Goal: Information Seeking & Learning: Learn about a topic

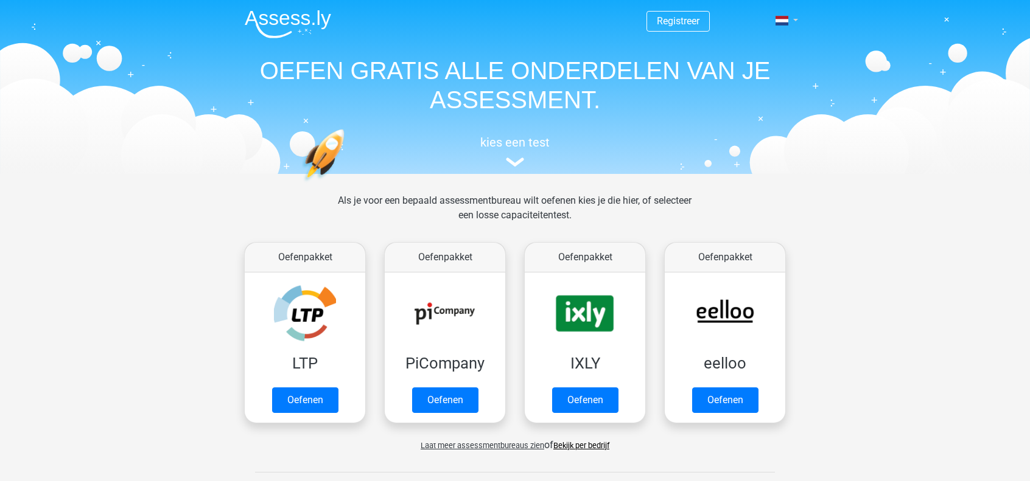
click at [783, 20] on span at bounding box center [781, 21] width 13 height 10
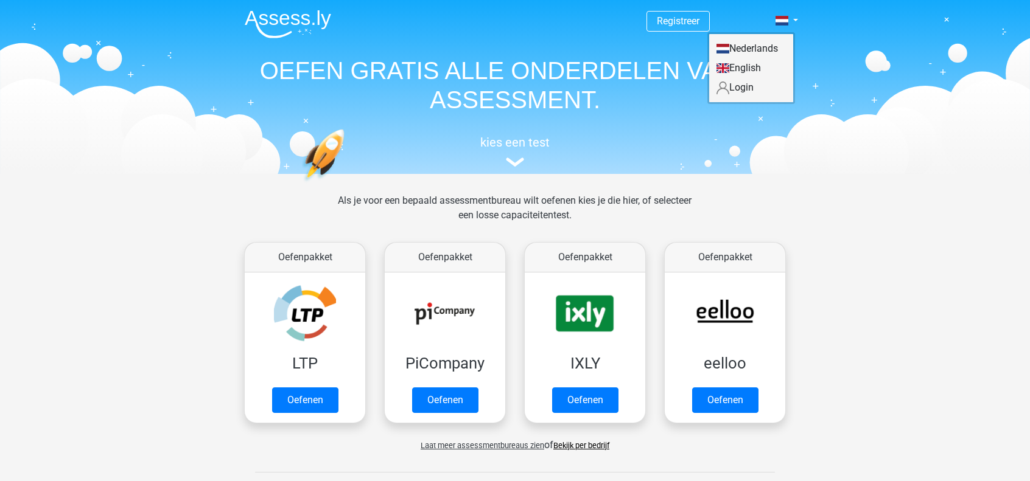
click at [747, 85] on link "Login" at bounding box center [751, 87] width 84 height 19
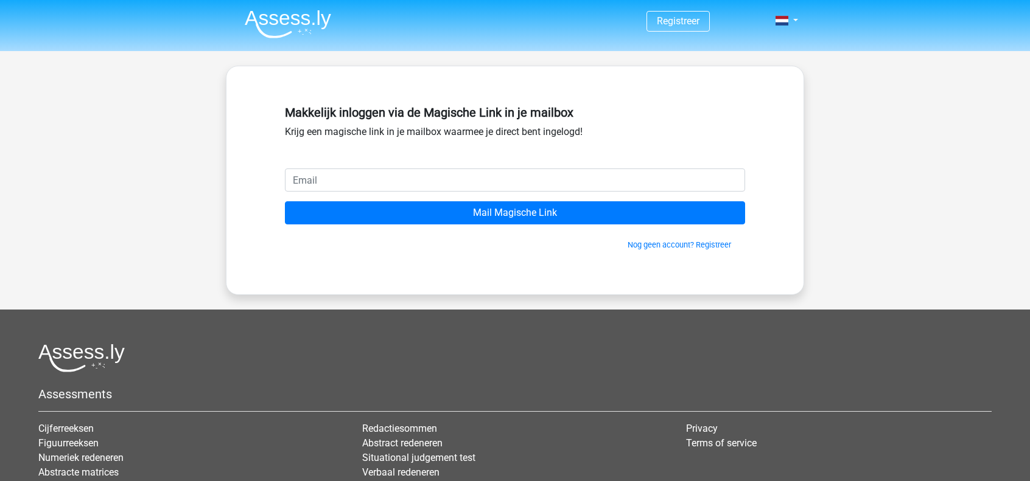
click at [400, 171] on input "email" at bounding box center [515, 180] width 460 height 23
type input "[PERSON_NAME][EMAIL_ADDRESS][DOMAIN_NAME]"
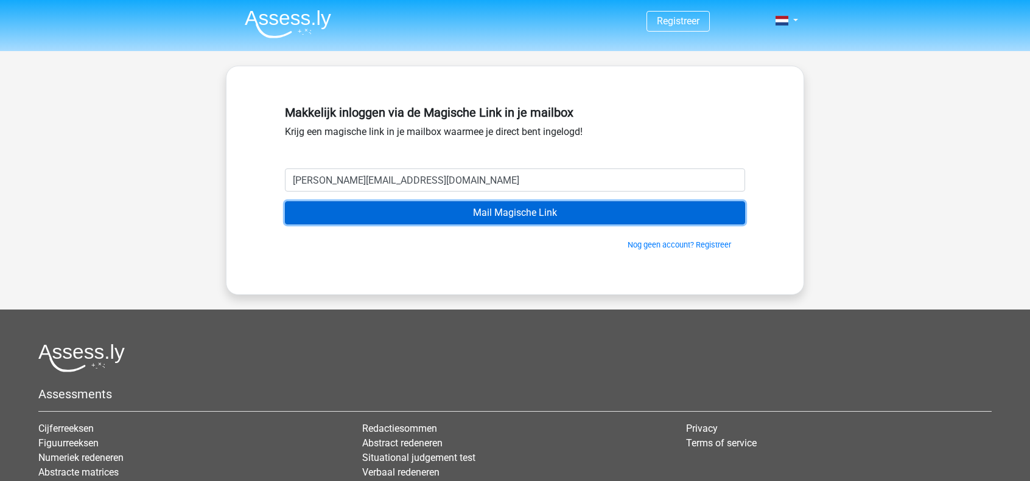
click at [390, 212] on input "Mail Magische Link" at bounding box center [515, 212] width 460 height 23
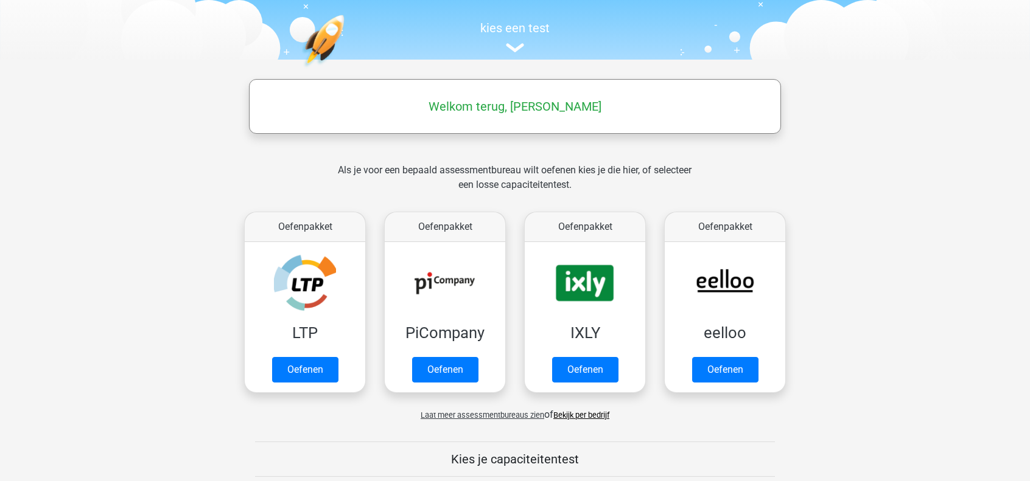
scroll to position [107, 0]
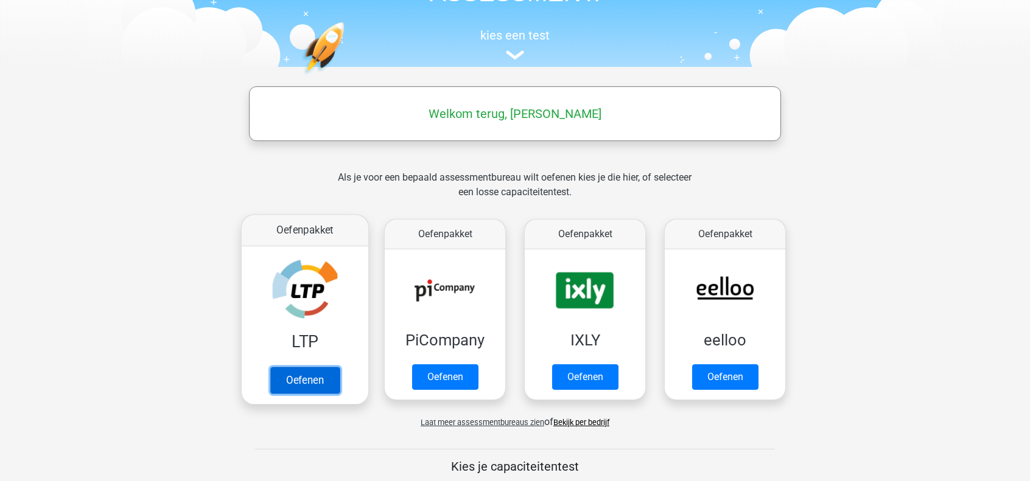
click at [294, 377] on link "Oefenen" at bounding box center [304, 380] width 69 height 27
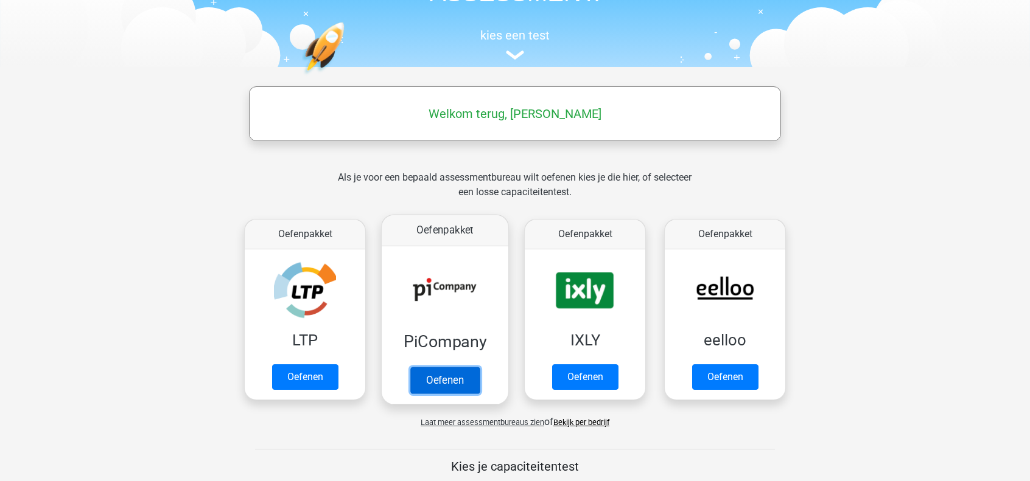
click at [434, 375] on link "Oefenen" at bounding box center [444, 380] width 69 height 27
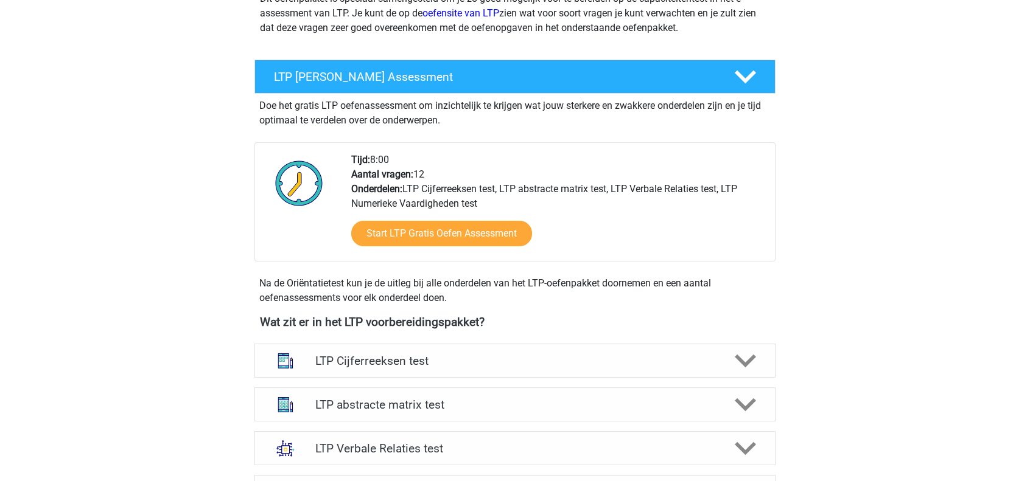
scroll to position [174, 0]
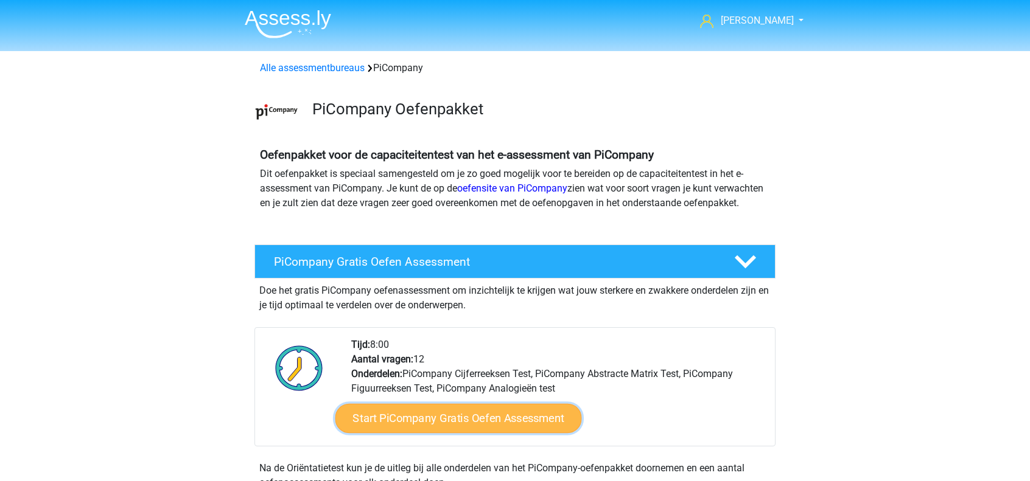
click at [445, 424] on link "Start PiCompany Gratis Oefen Assessment" at bounding box center [458, 418] width 246 height 29
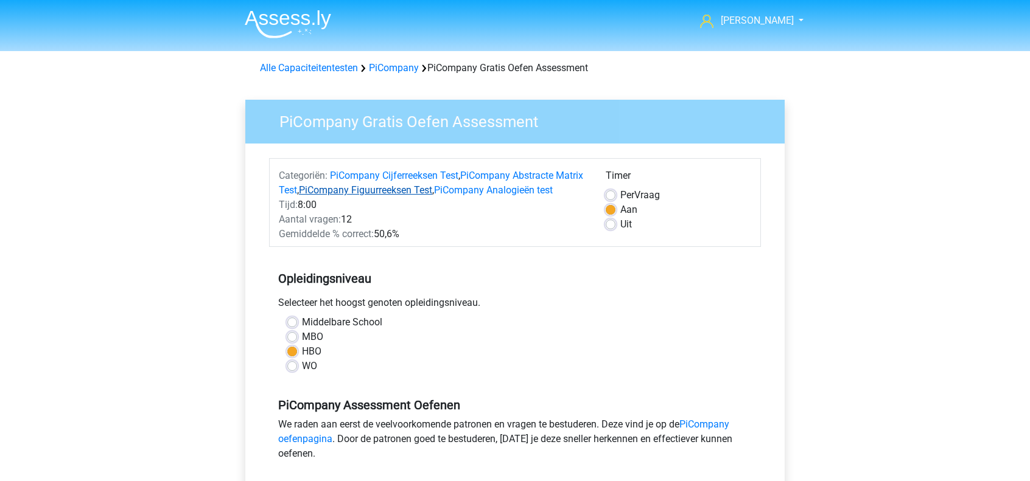
click at [386, 190] on link "PiCompany Figuurreeksen Test" at bounding box center [365, 190] width 133 height 12
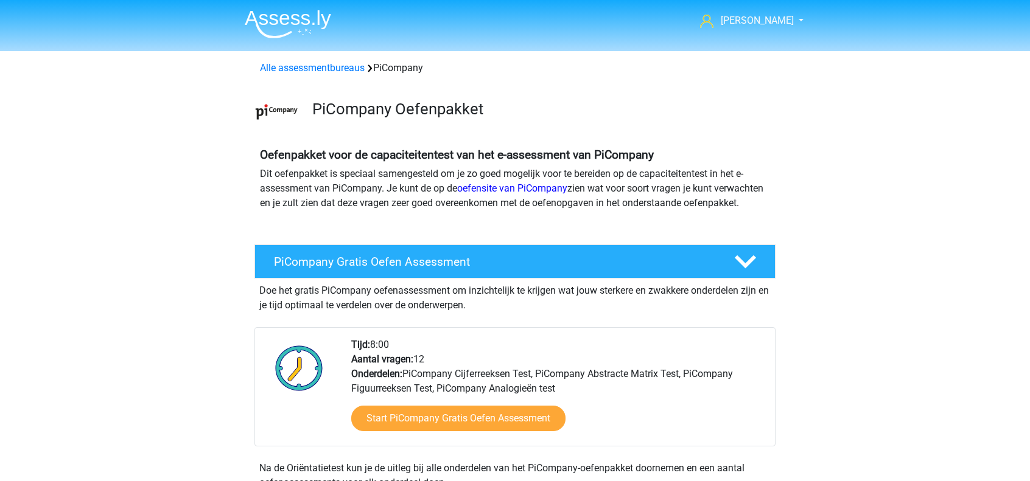
scroll to position [626, 0]
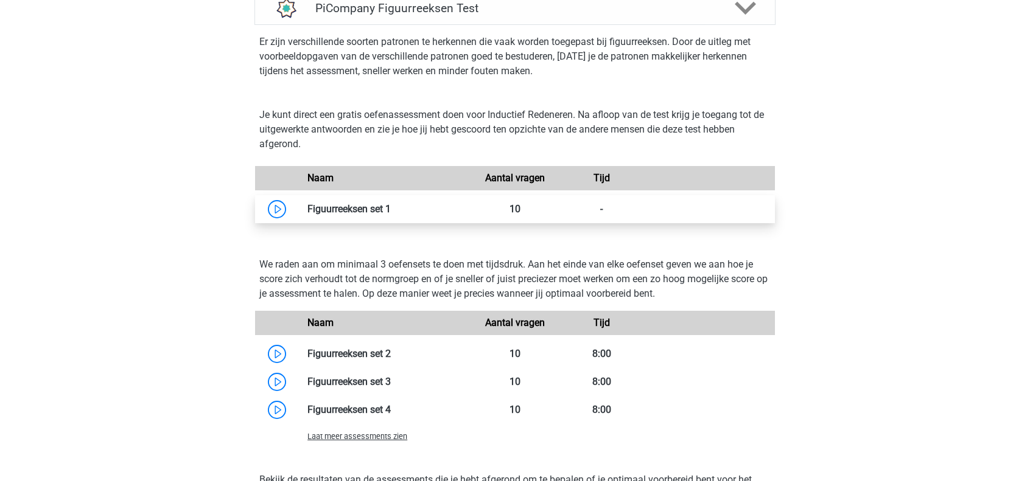
click at [391, 215] on link at bounding box center [391, 209] width 0 height 12
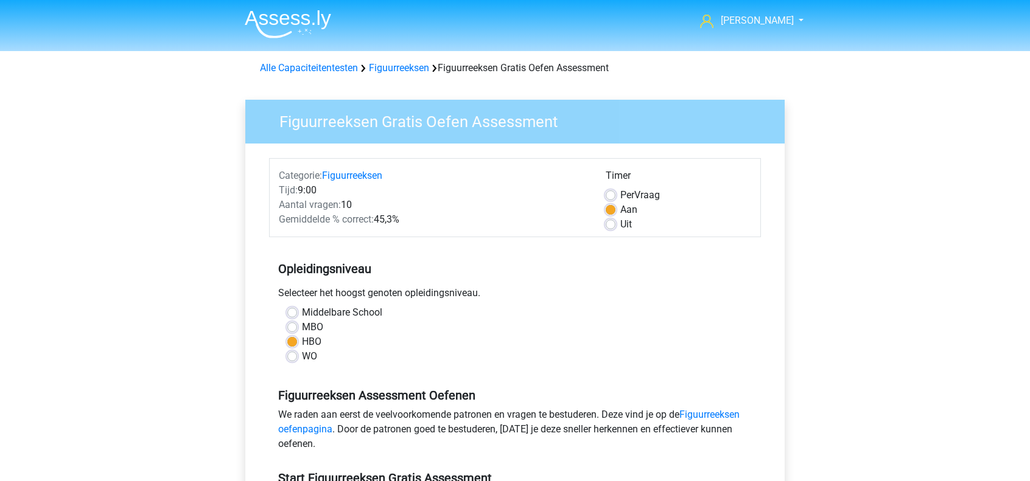
click at [302, 330] on label "MBO" at bounding box center [312, 327] width 21 height 15
click at [290, 330] on input "MBO" at bounding box center [292, 326] width 10 height 12
radio input "true"
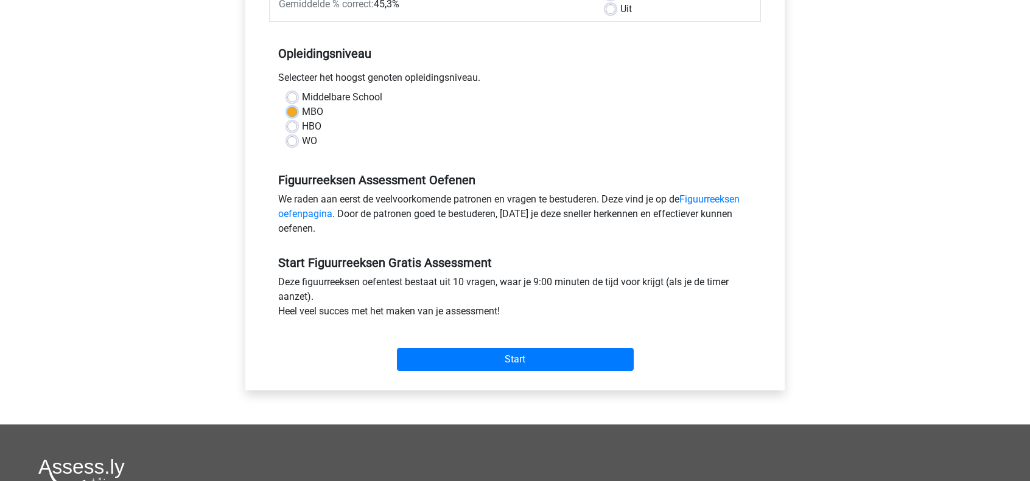
scroll to position [227, 0]
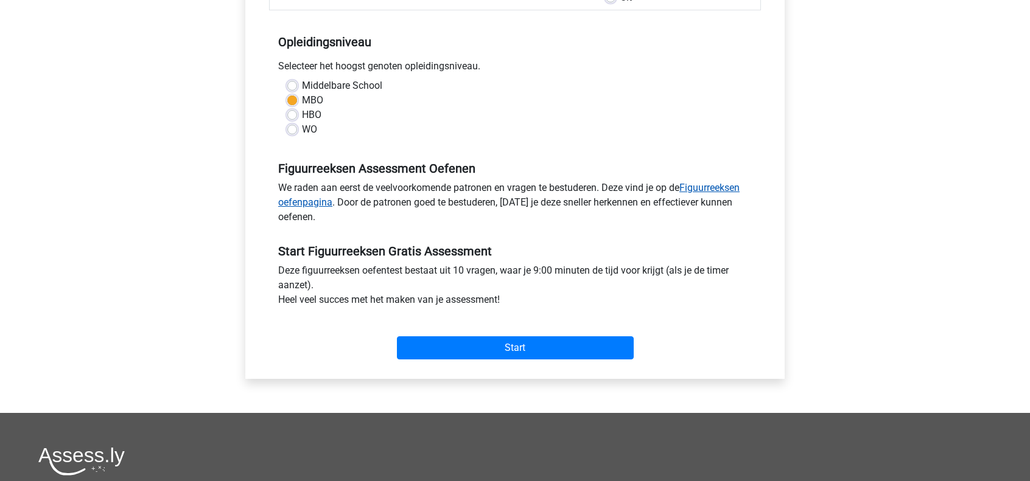
click at [714, 190] on link "Figuurreeksen oefenpagina" at bounding box center [508, 195] width 461 height 26
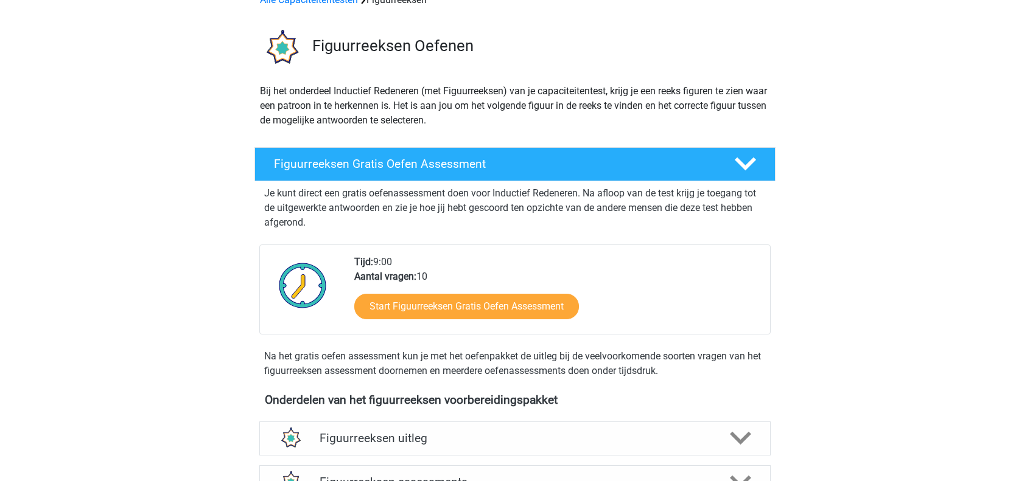
scroll to position [119, 0]
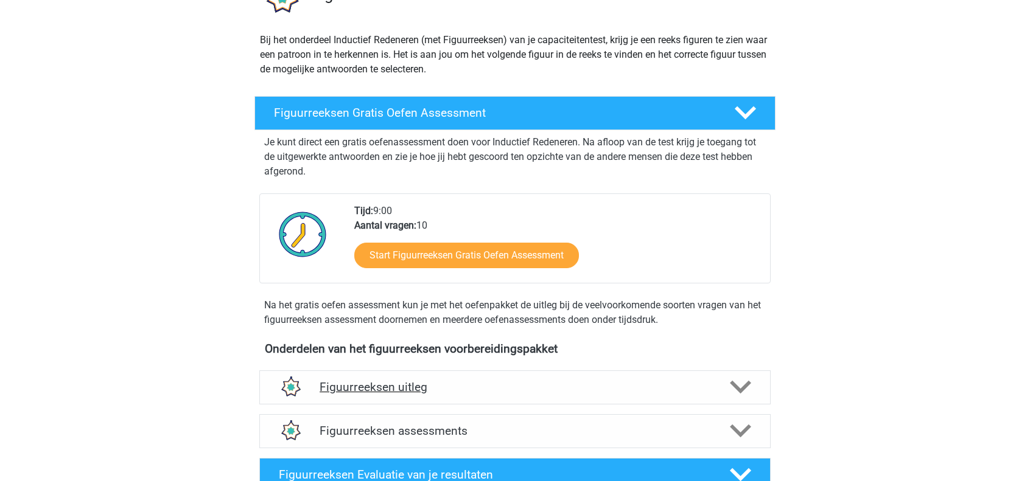
click at [581, 385] on h4 "Figuurreeksen uitleg" at bounding box center [514, 387] width 391 height 14
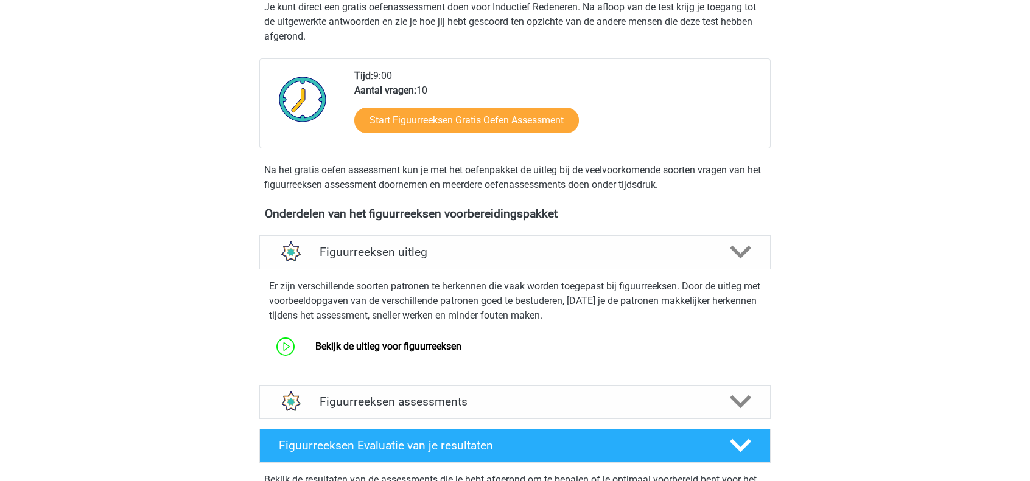
scroll to position [259, 0]
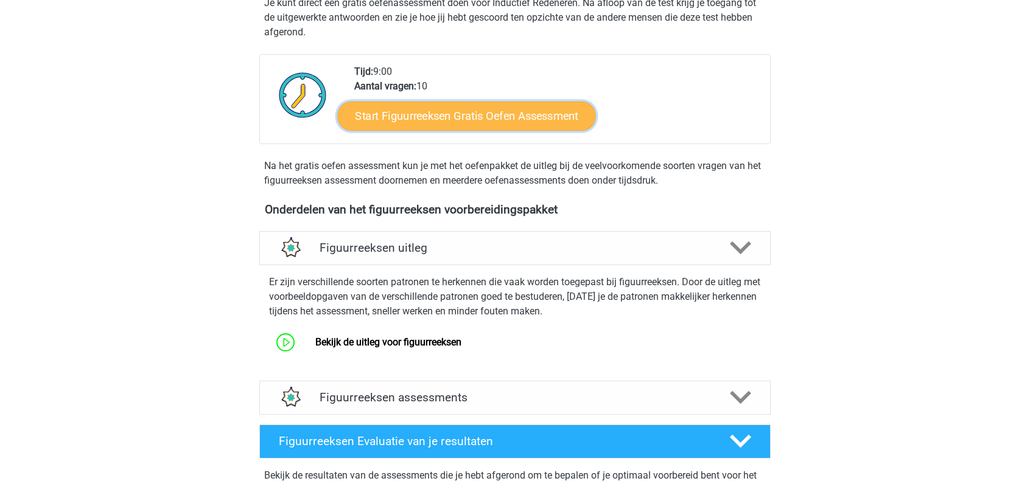
click at [473, 117] on link "Start Figuurreeksen Gratis Oefen Assessment" at bounding box center [467, 115] width 258 height 29
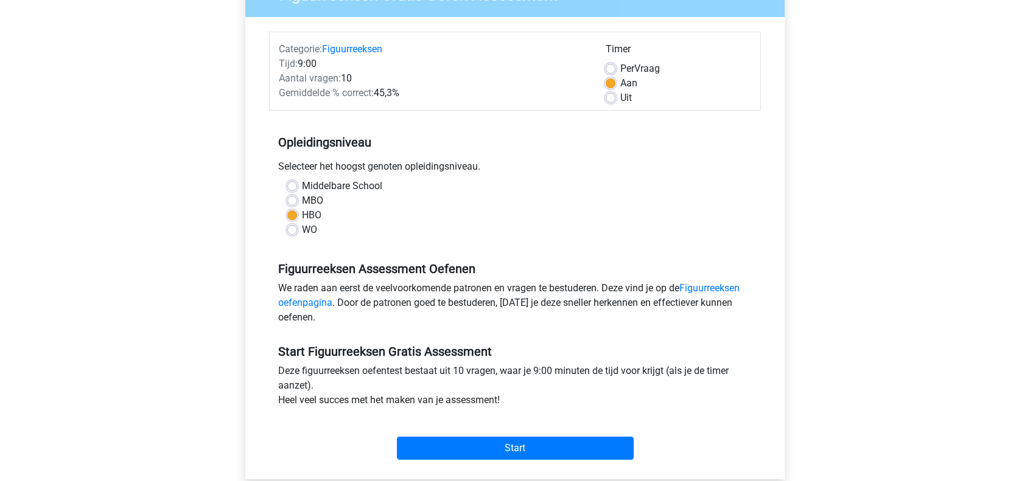
scroll to position [125, 0]
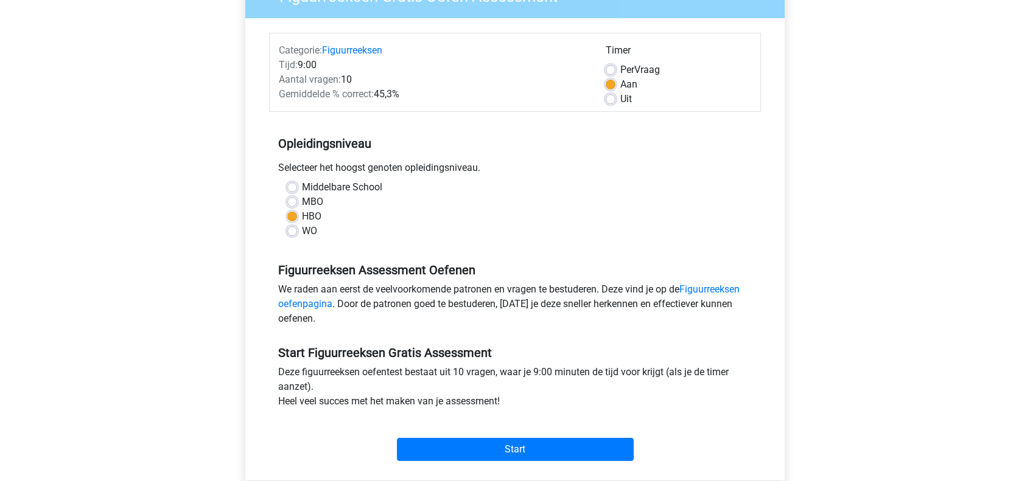
click at [302, 198] on label "MBO" at bounding box center [312, 202] width 21 height 15
click at [291, 198] on input "MBO" at bounding box center [292, 201] width 10 height 12
radio input "true"
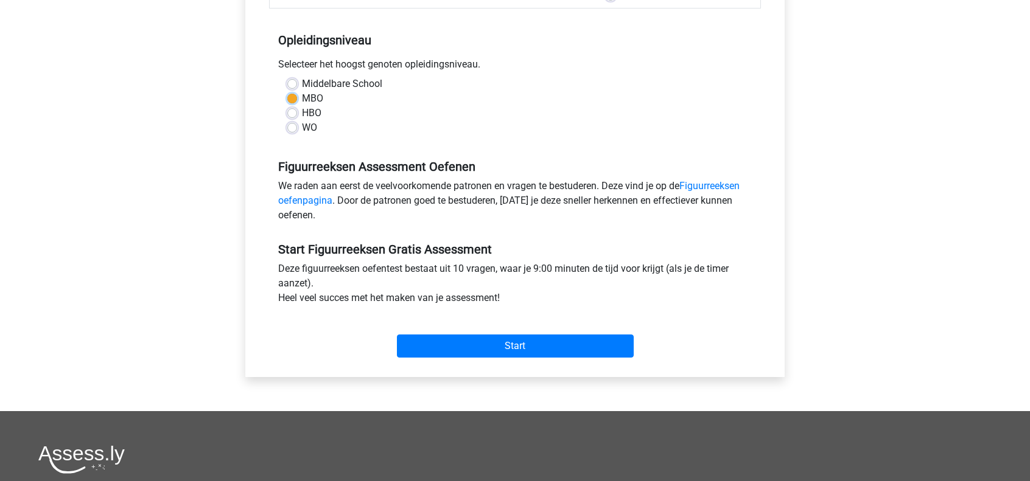
scroll to position [228, 0]
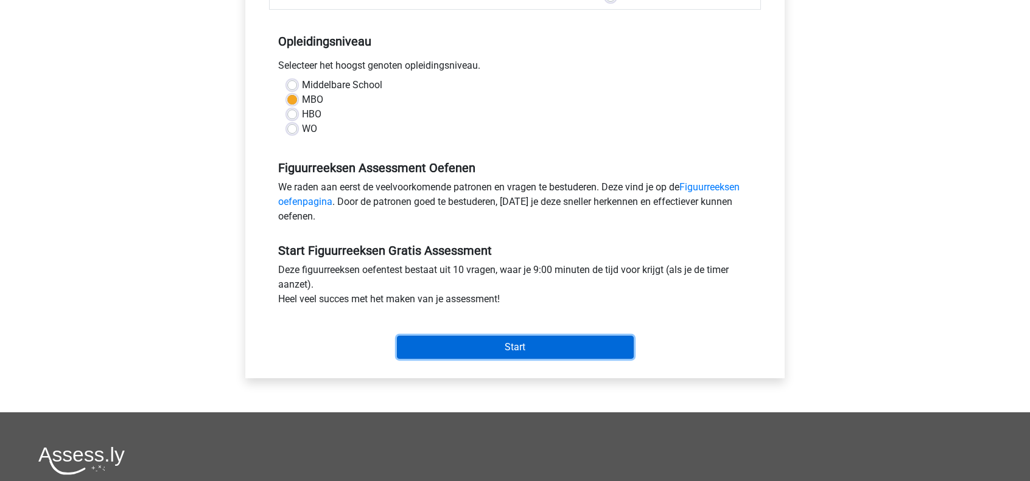
click at [483, 349] on input "Start" at bounding box center [515, 347] width 237 height 23
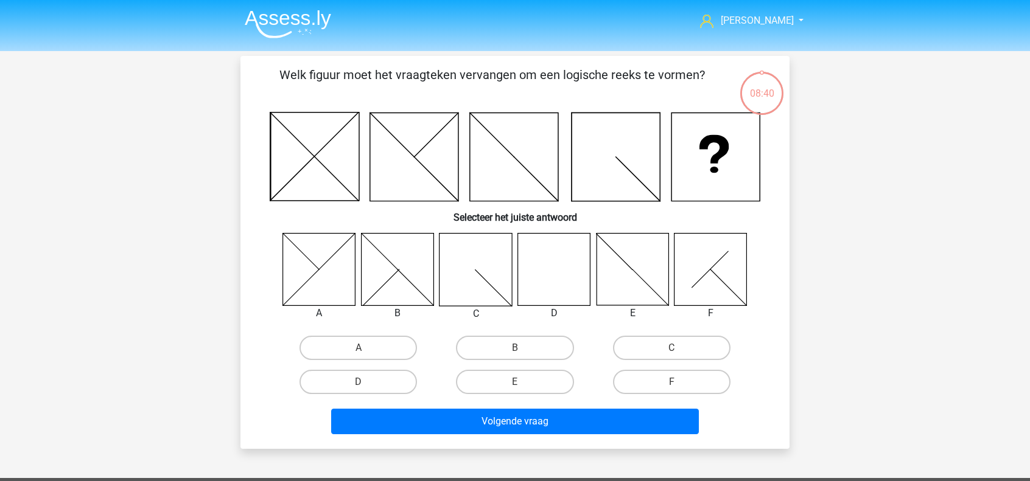
click at [554, 281] on icon at bounding box center [554, 269] width 72 height 72
click at [407, 385] on label "D" at bounding box center [357, 382] width 117 height 24
click at [366, 385] on input "D" at bounding box center [362, 386] width 8 height 8
radio input "true"
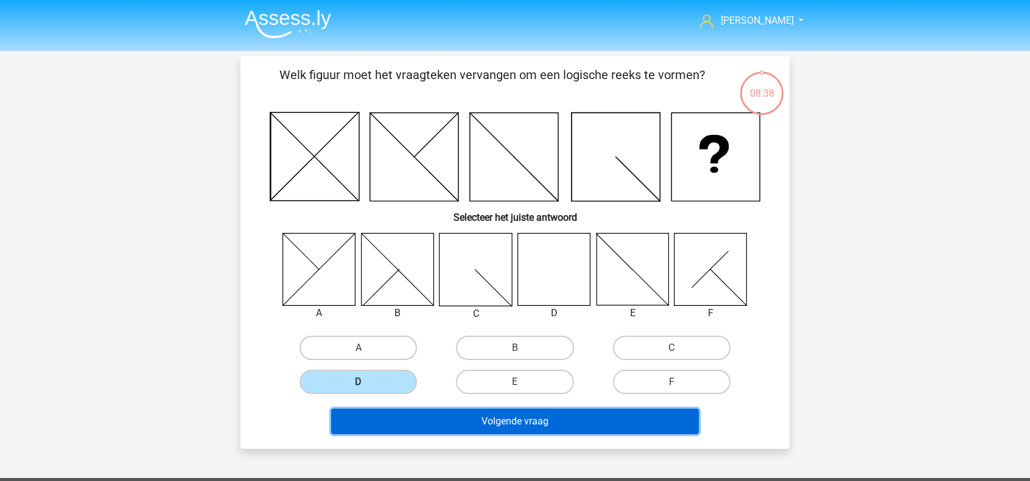
click at [573, 424] on button "Volgende vraag" at bounding box center [515, 422] width 368 height 26
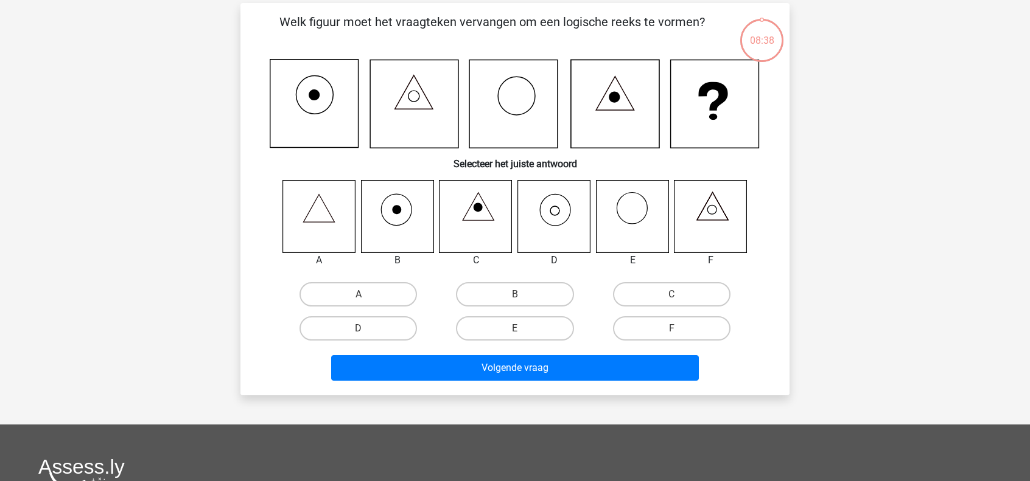
scroll to position [56, 0]
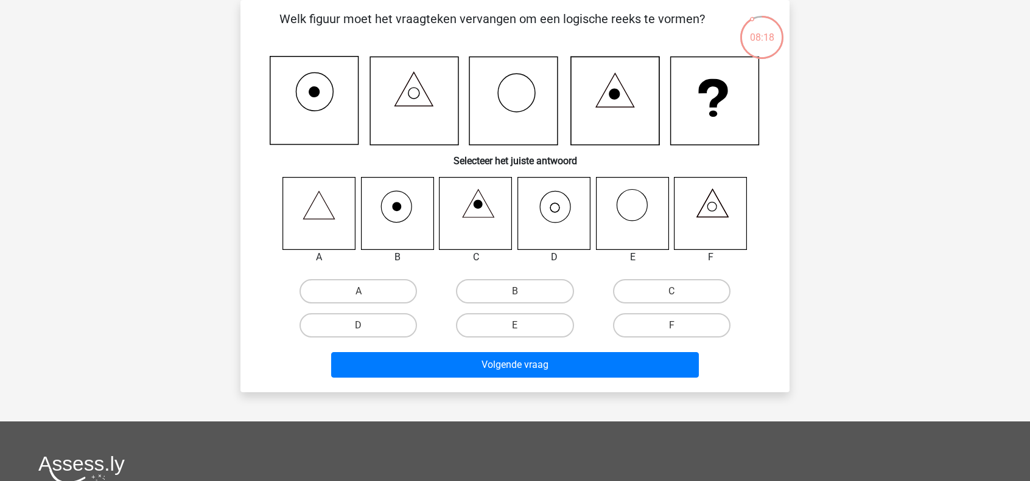
click at [554, 210] on icon at bounding box center [554, 213] width 72 height 72
click at [379, 332] on label "D" at bounding box center [357, 325] width 117 height 24
click at [366, 332] on input "D" at bounding box center [362, 330] width 8 height 8
radio input "true"
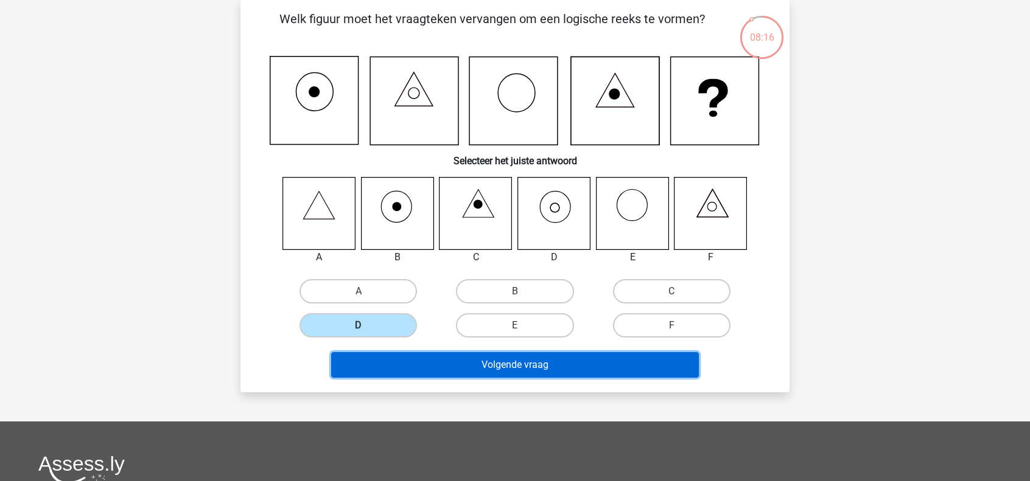
click at [461, 357] on button "Volgende vraag" at bounding box center [515, 365] width 368 height 26
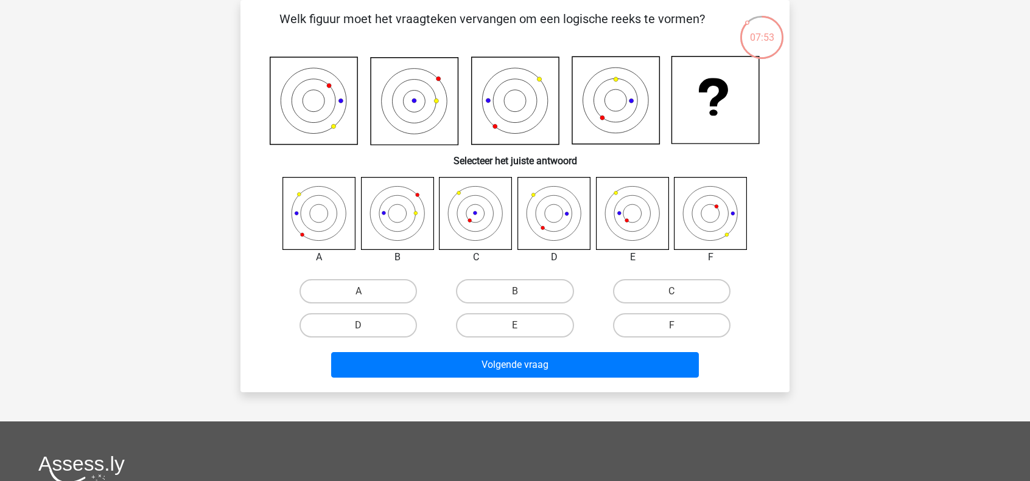
click at [579, 223] on icon at bounding box center [554, 213] width 72 height 72
click at [367, 332] on label "D" at bounding box center [357, 325] width 117 height 24
click at [366, 332] on input "D" at bounding box center [362, 330] width 8 height 8
radio input "true"
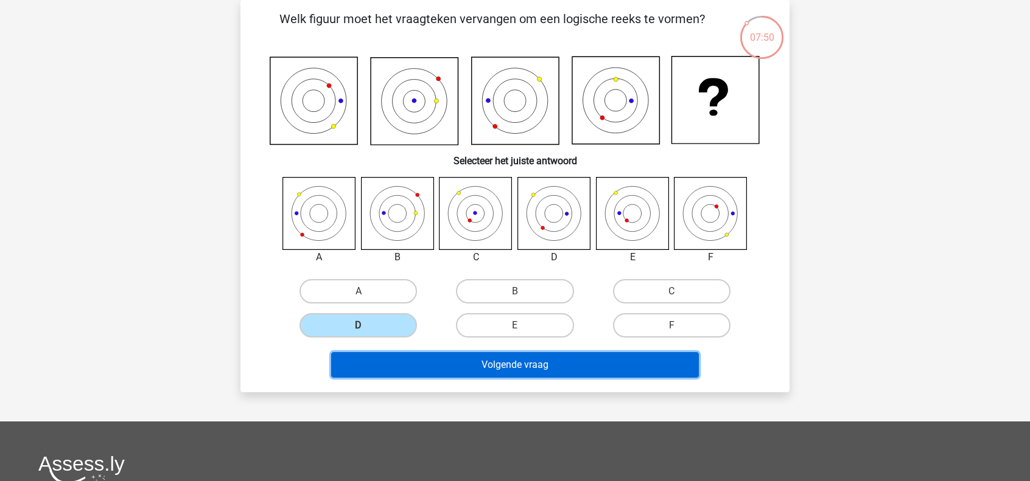
click at [482, 366] on button "Volgende vraag" at bounding box center [515, 365] width 368 height 26
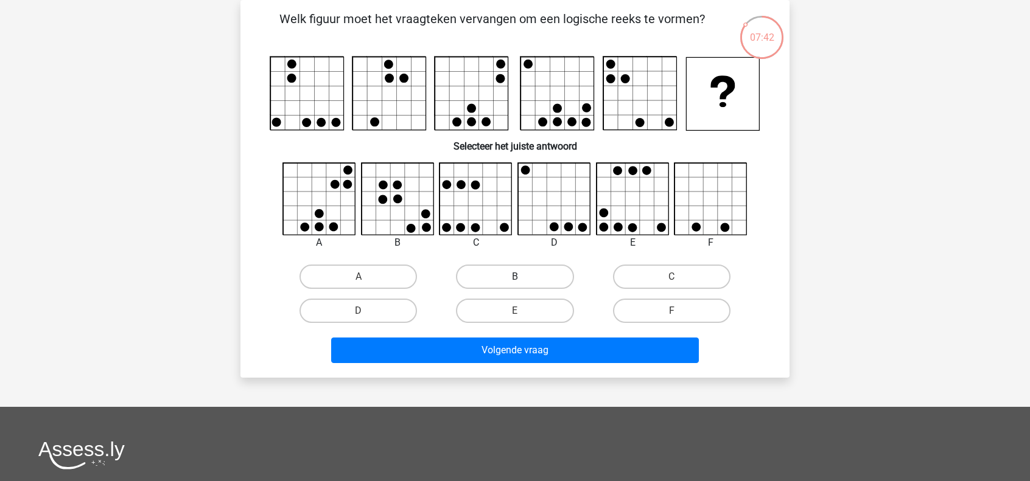
click at [489, 275] on label "B" at bounding box center [514, 277] width 117 height 24
click at [515, 277] on input "B" at bounding box center [519, 281] width 8 height 8
radio input "true"
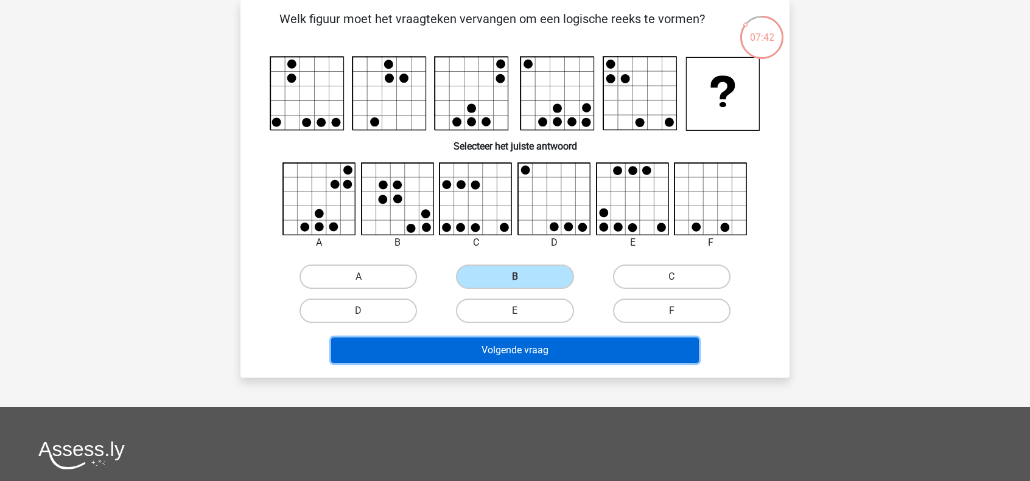
click at [477, 355] on button "Volgende vraag" at bounding box center [515, 351] width 368 height 26
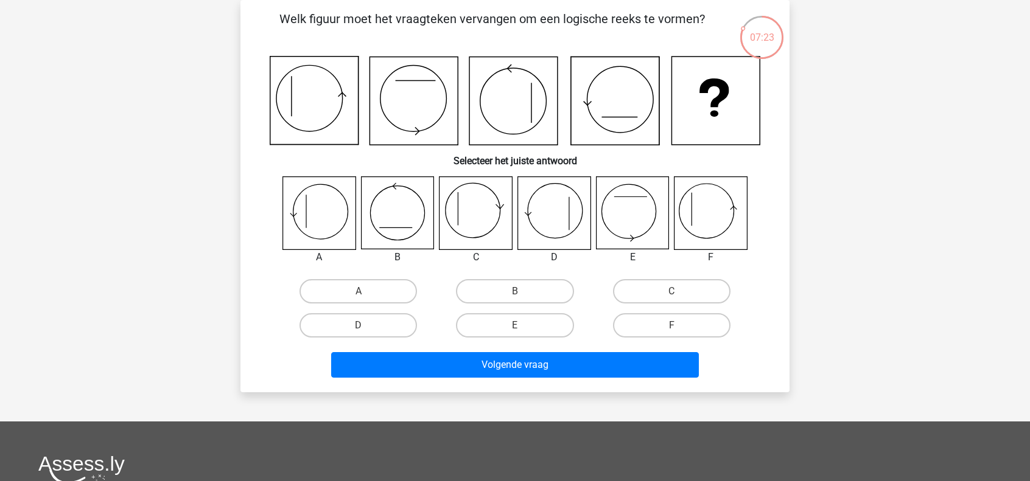
click at [553, 215] on icon at bounding box center [554, 213] width 72 height 72
click at [359, 327] on input "D" at bounding box center [362, 330] width 8 height 8
radio input "true"
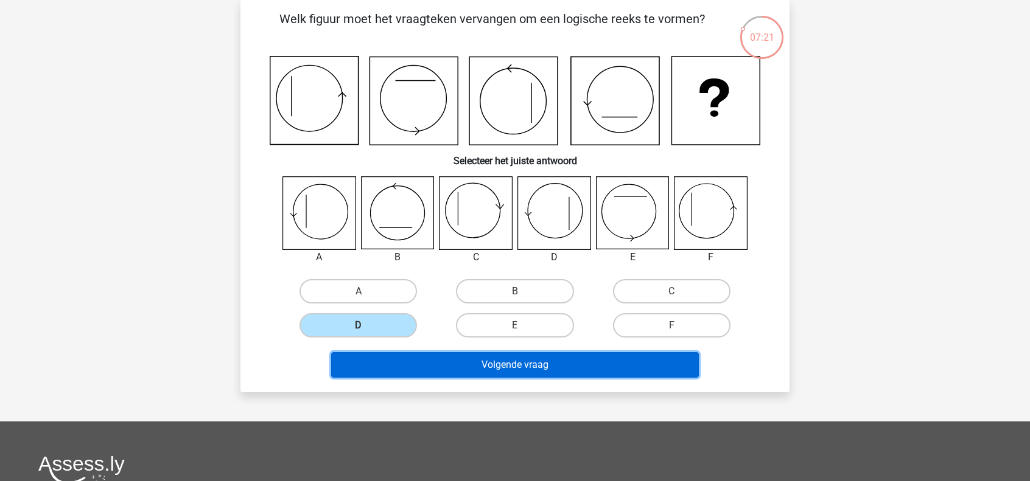
click at [426, 356] on button "Volgende vraag" at bounding box center [515, 365] width 368 height 26
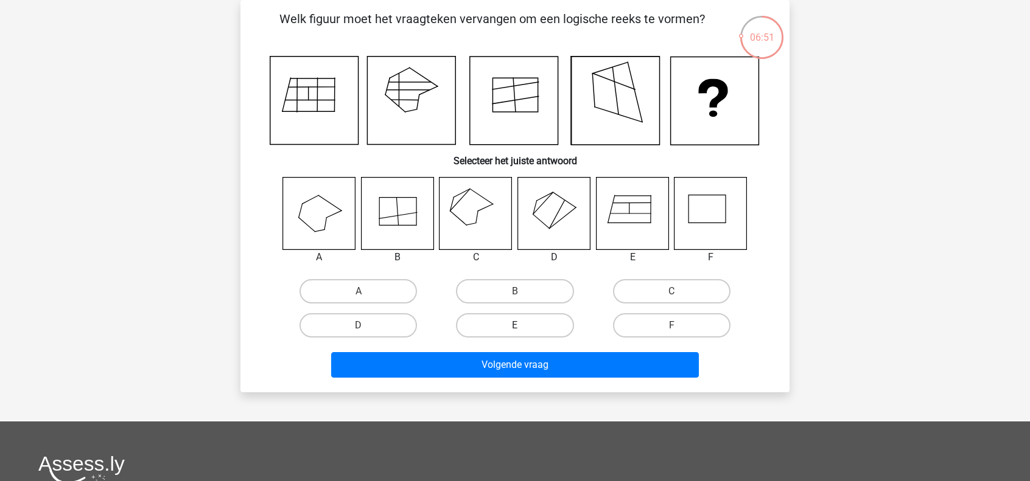
click at [542, 325] on label "E" at bounding box center [514, 325] width 117 height 24
click at [523, 326] on input "E" at bounding box center [519, 330] width 8 height 8
radio input "true"
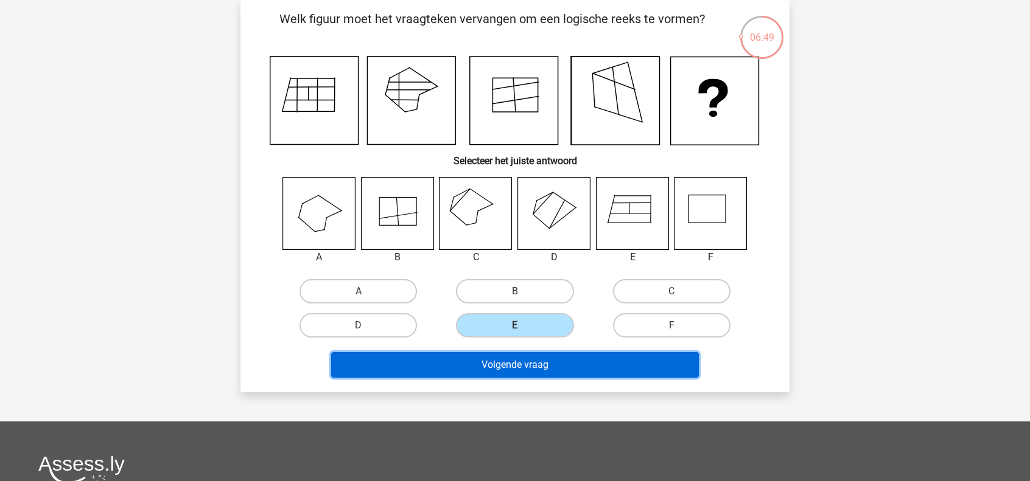
click at [542, 364] on button "Volgende vraag" at bounding box center [515, 365] width 368 height 26
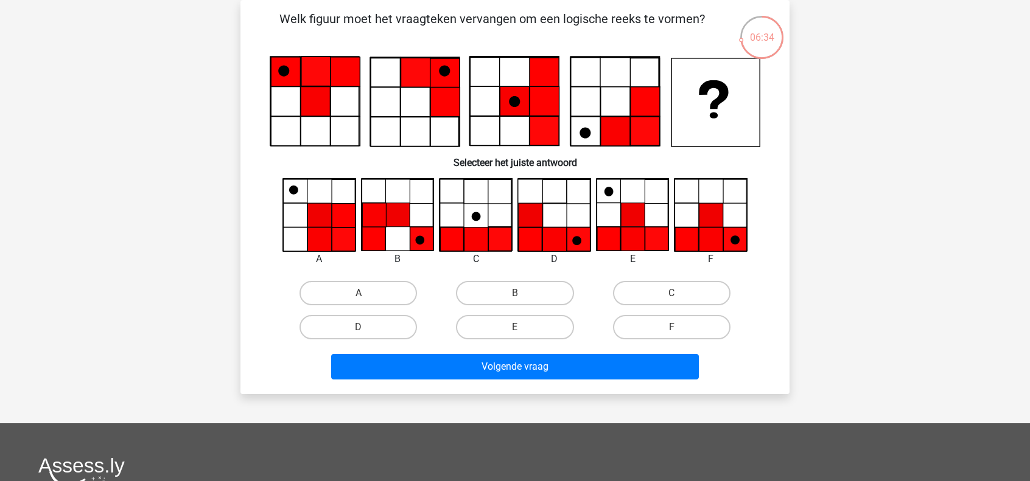
click at [637, 221] on icon at bounding box center [633, 215] width 24 height 24
click at [536, 322] on label "E" at bounding box center [514, 327] width 117 height 24
click at [523, 327] on input "E" at bounding box center [519, 331] width 8 height 8
radio input "true"
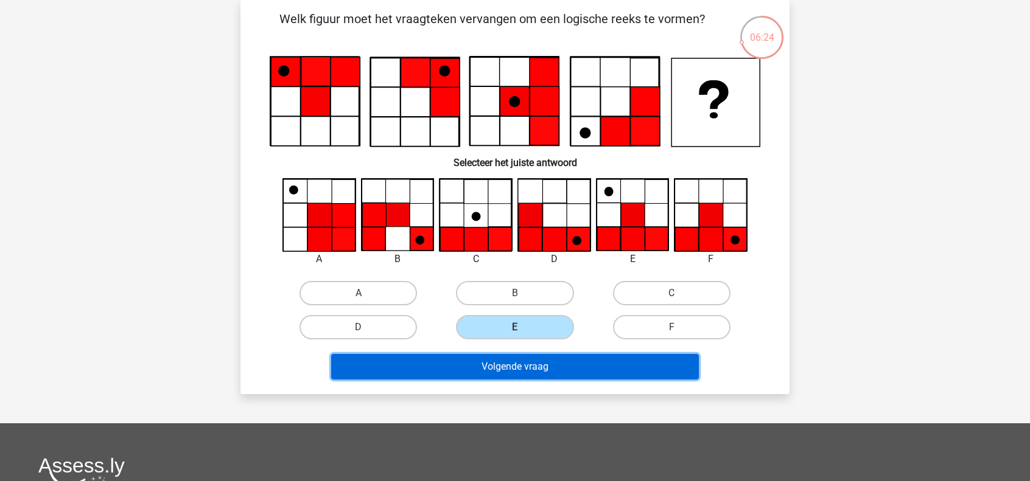
click at [543, 368] on button "Volgende vraag" at bounding box center [515, 367] width 368 height 26
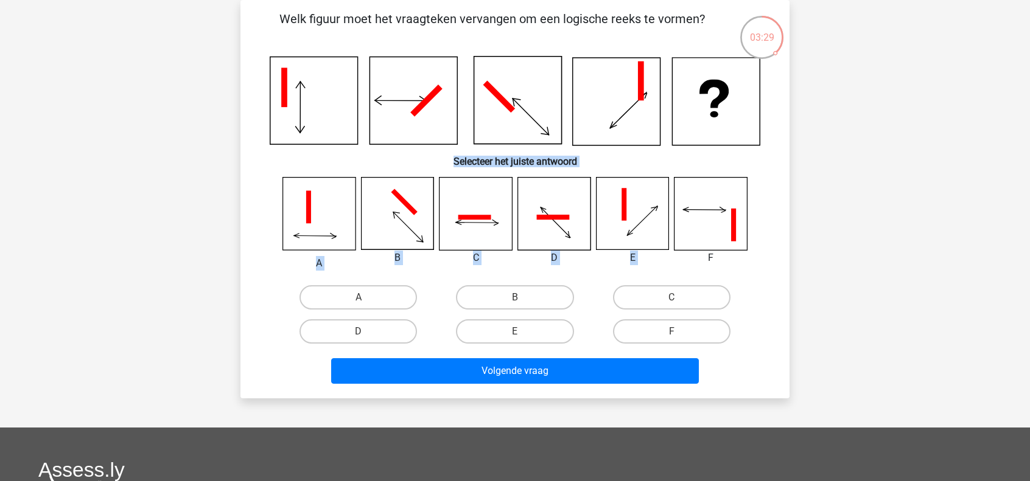
drag, startPoint x: 636, startPoint y: 145, endPoint x: 691, endPoint y: 198, distance: 75.8
click at [691, 198] on div "Welk figuur moet het vraagteken vervangen om een logische reeks te vormen? Sele…" at bounding box center [514, 199] width 539 height 379
click at [712, 205] on icon at bounding box center [710, 214] width 72 height 72
click at [657, 323] on label "F" at bounding box center [671, 331] width 117 height 24
click at [671, 332] on input "F" at bounding box center [675, 336] width 8 height 8
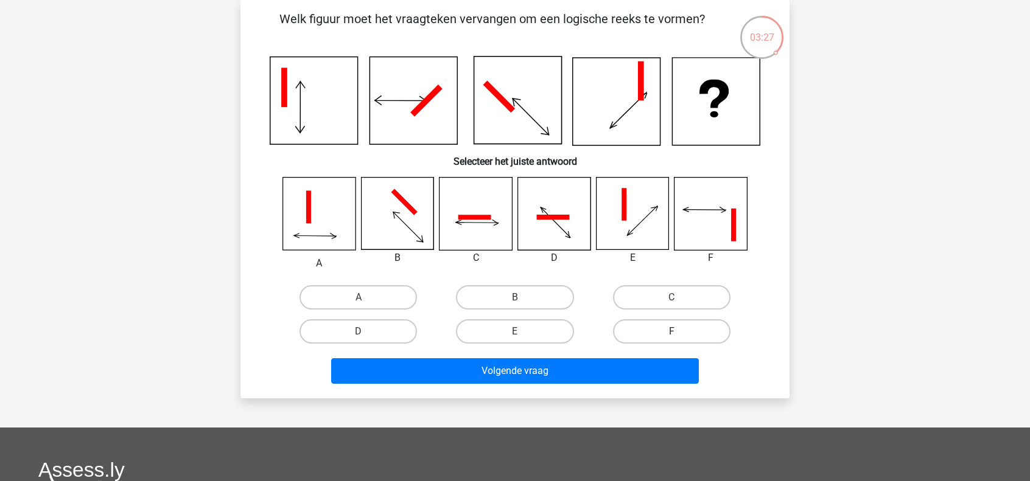
radio input "true"
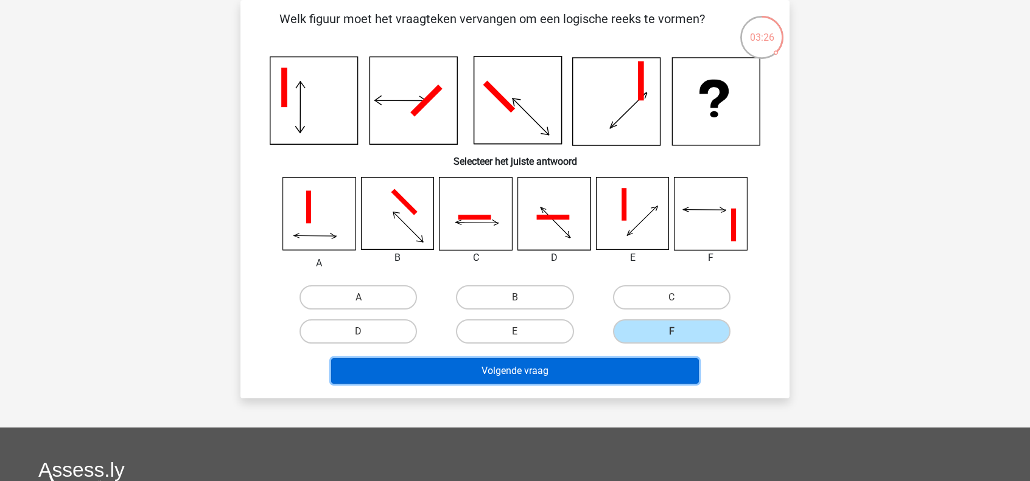
click at [616, 360] on button "Volgende vraag" at bounding box center [515, 371] width 368 height 26
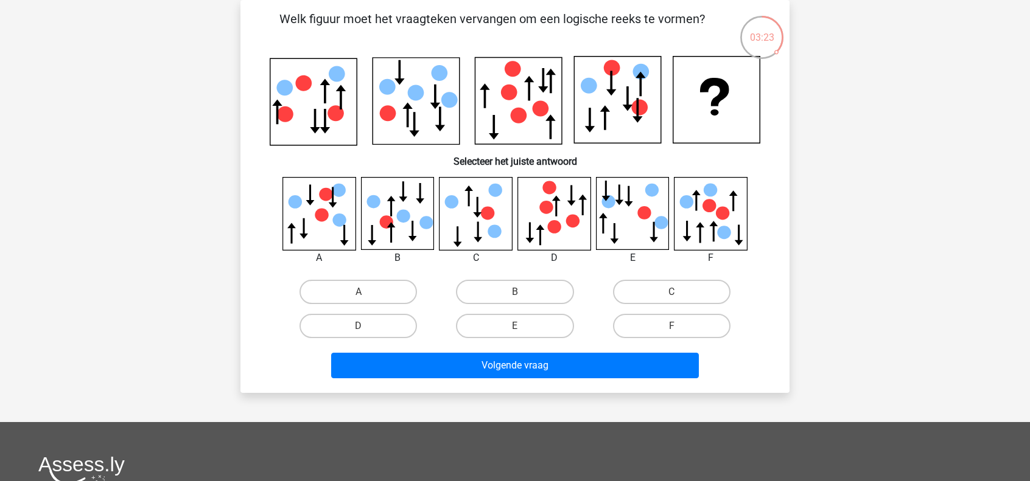
scroll to position [37, 0]
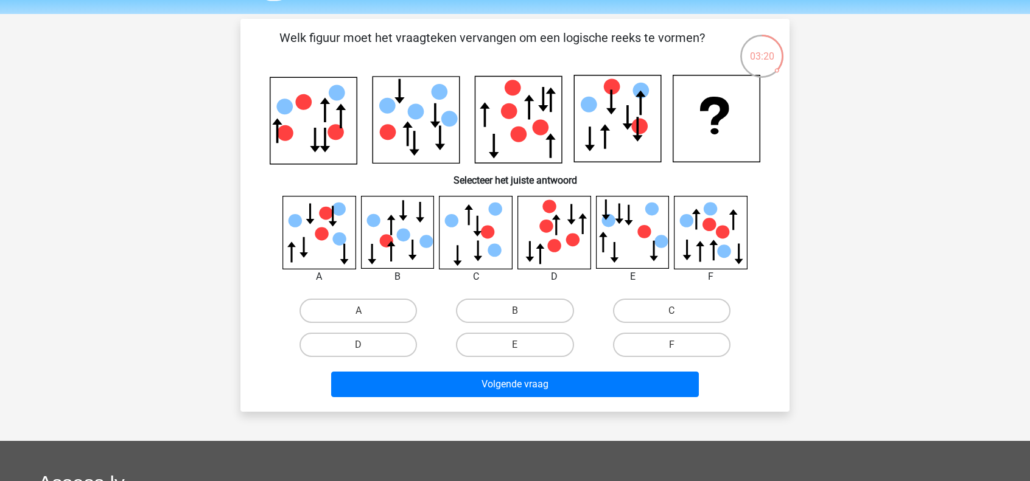
click at [487, 237] on icon at bounding box center [487, 231] width 13 height 13
click at [643, 301] on label "C" at bounding box center [671, 311] width 117 height 24
click at [671, 311] on input "C" at bounding box center [675, 315] width 8 height 8
radio input "true"
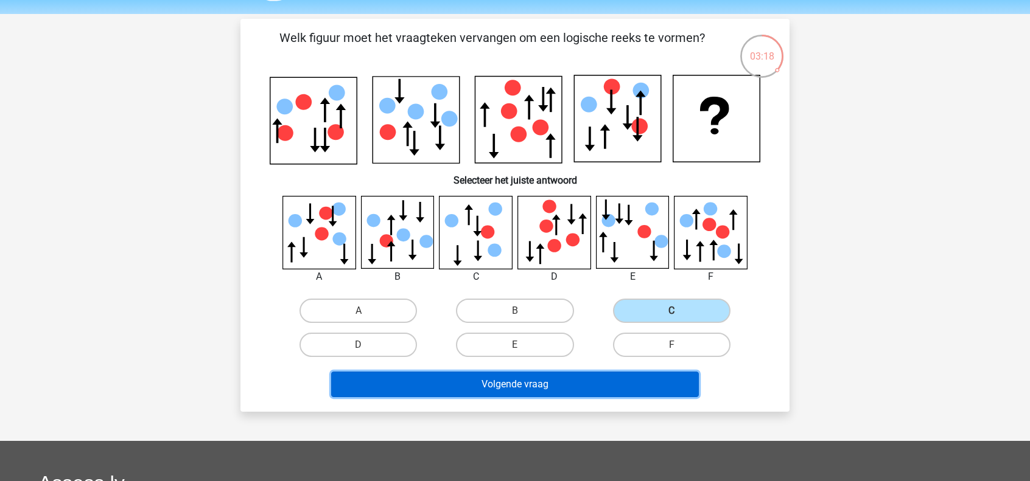
click at [523, 380] on button "Volgende vraag" at bounding box center [515, 385] width 368 height 26
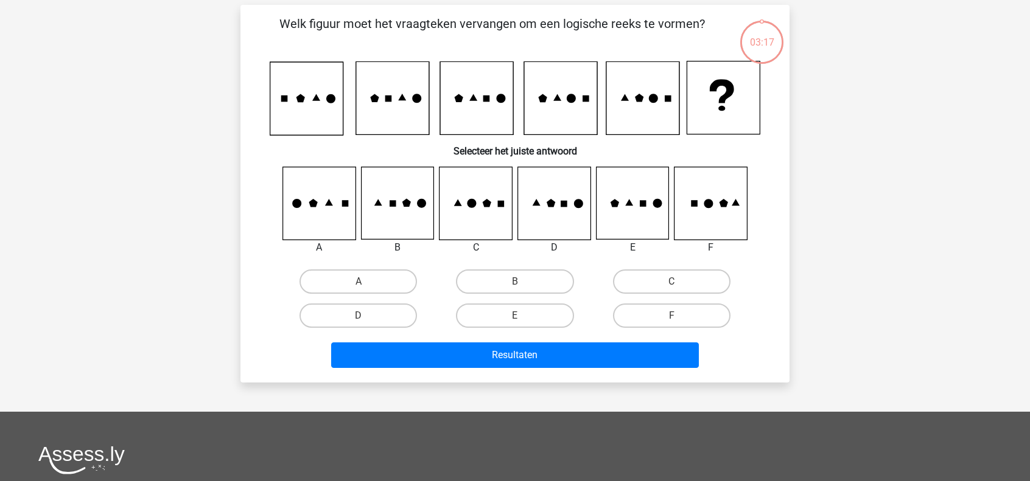
scroll to position [56, 0]
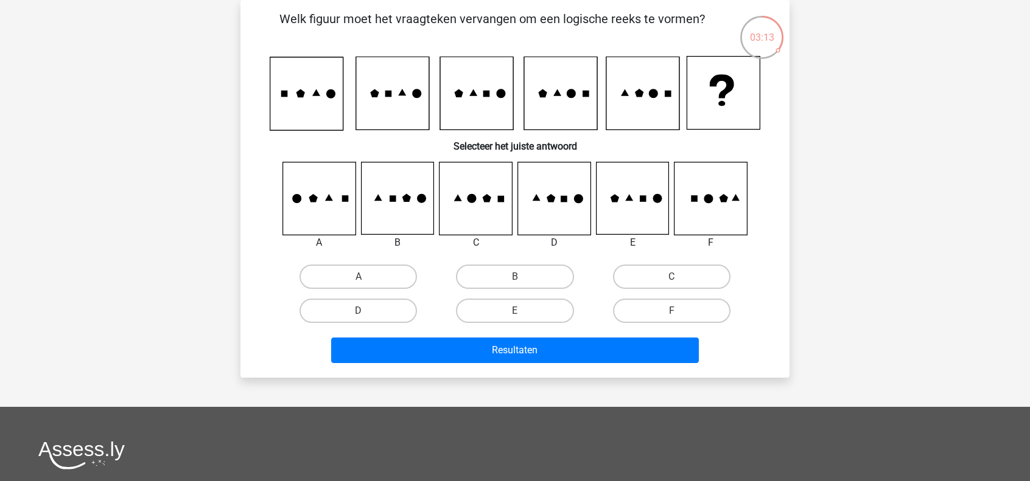
click at [621, 200] on icon at bounding box center [632, 198] width 72 height 72
click at [529, 309] on label "E" at bounding box center [514, 311] width 117 height 24
click at [523, 311] on input "E" at bounding box center [519, 315] width 8 height 8
radio input "true"
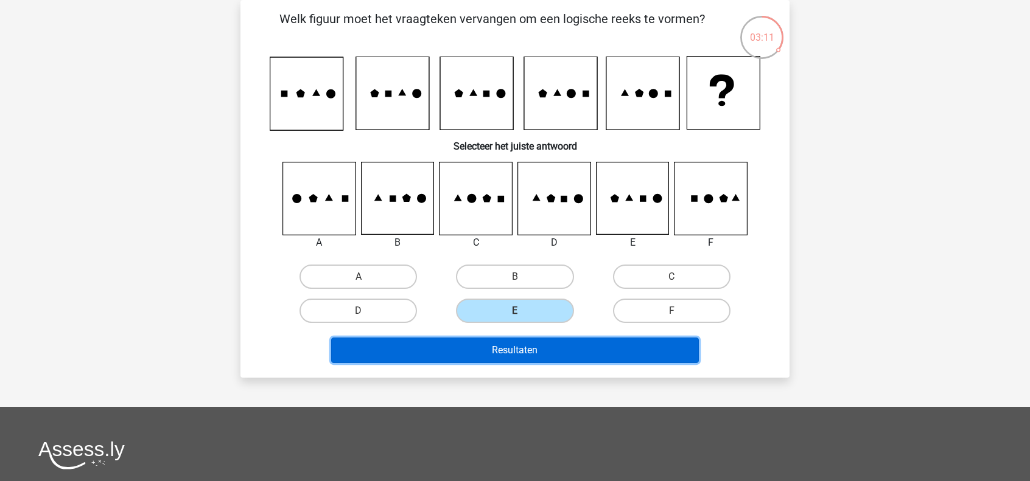
click at [502, 350] on button "Resultaten" at bounding box center [515, 351] width 368 height 26
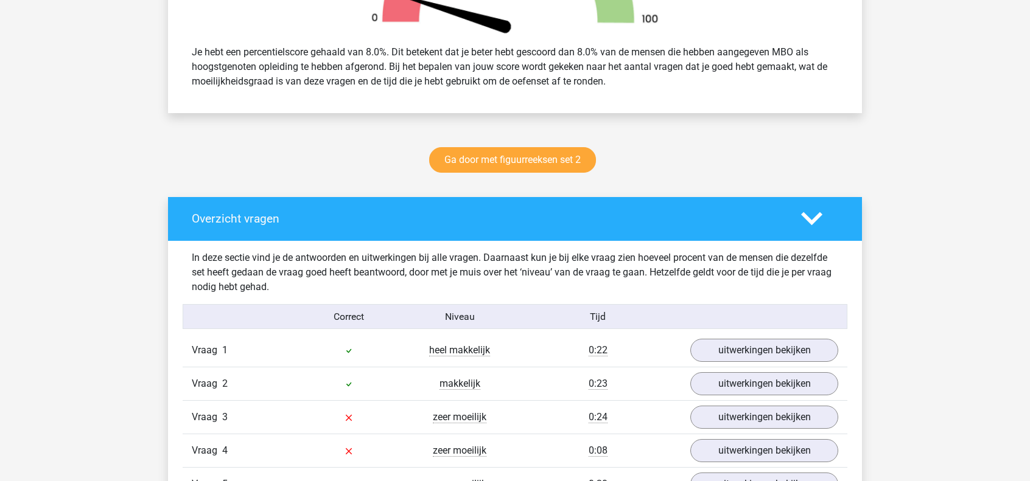
scroll to position [397, 0]
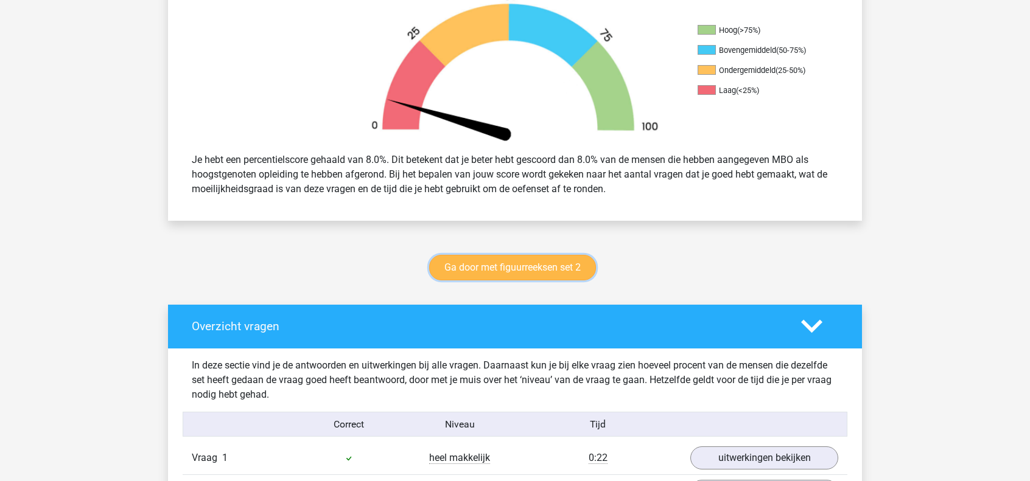
click at [567, 277] on link "Ga door met figuurreeksen set 2" at bounding box center [512, 268] width 167 height 26
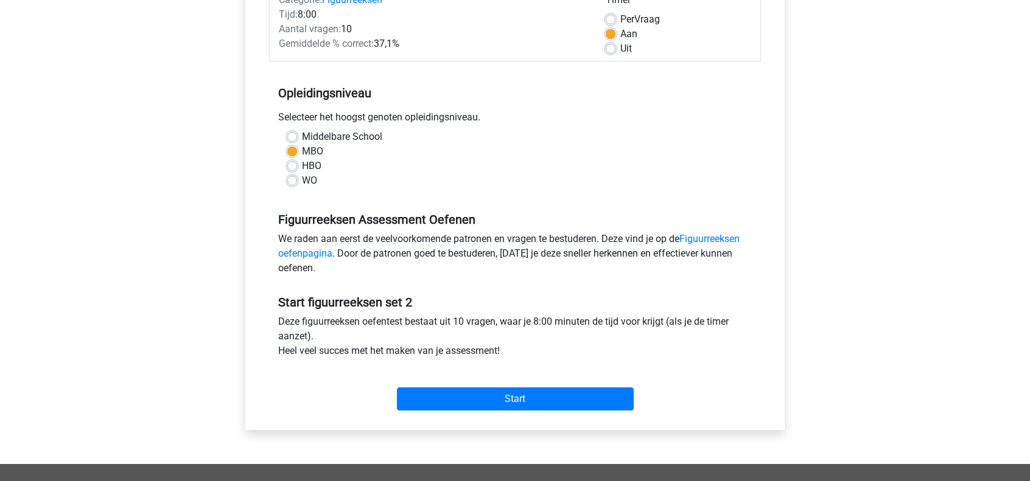
scroll to position [175, 0]
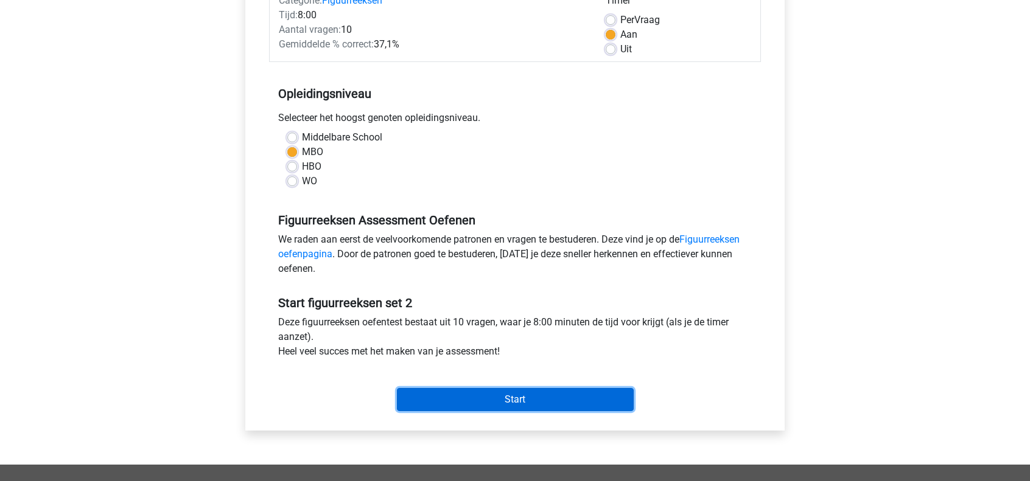
click at [512, 393] on input "Start" at bounding box center [515, 399] width 237 height 23
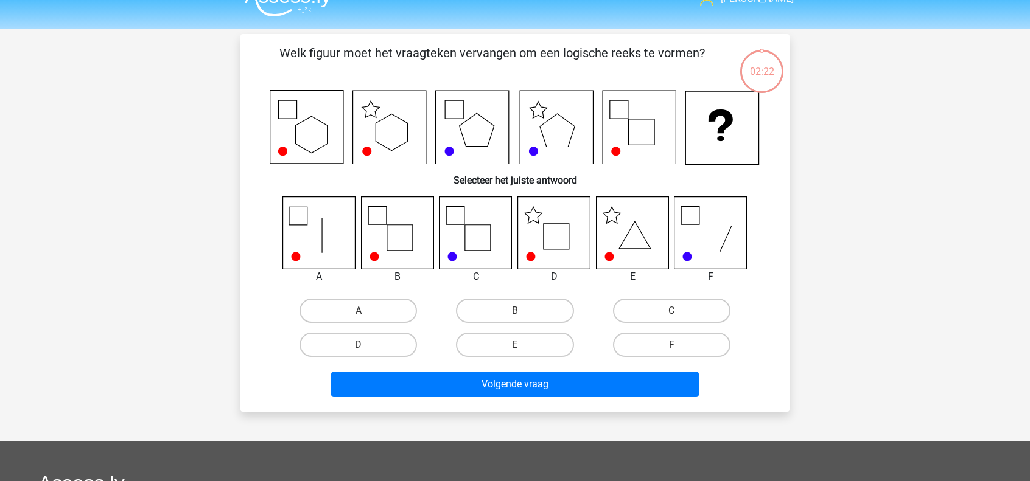
scroll to position [14, 0]
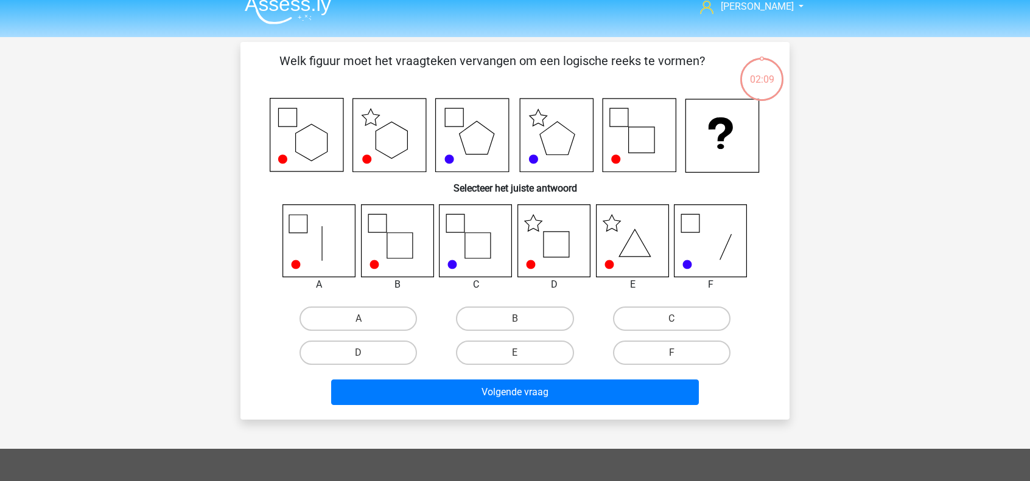
click at [1028, 138] on div "kenneth kenny_schouten@live.nl Nederlands English" at bounding box center [515, 378] width 1030 height 784
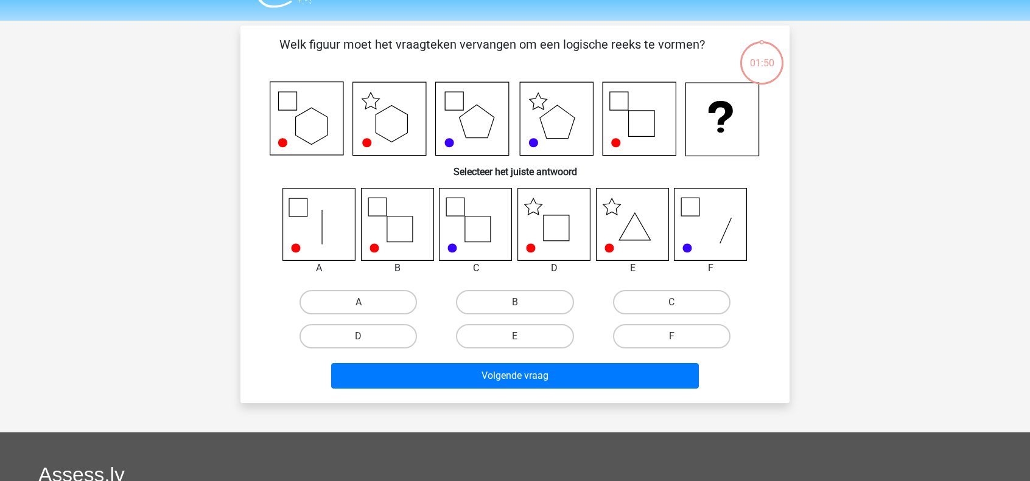
scroll to position [26, 0]
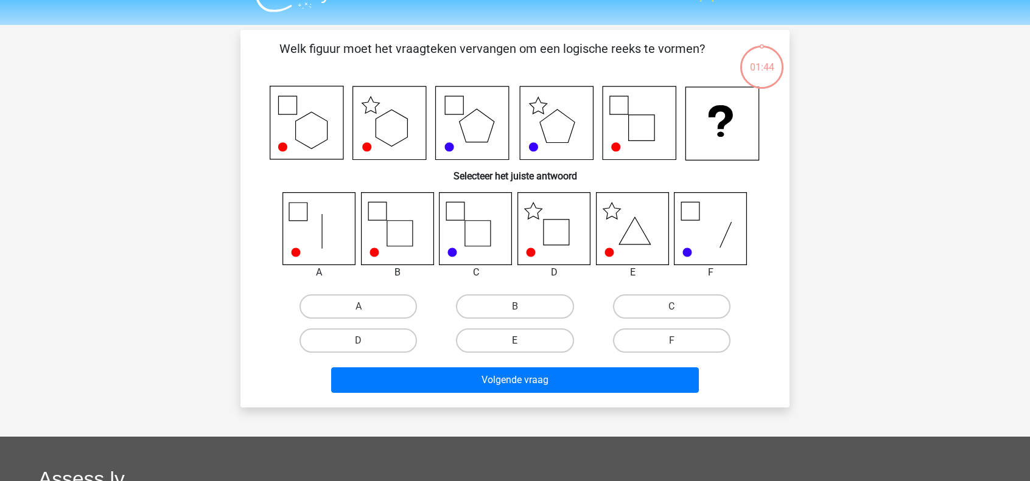
click at [567, 337] on label "E" at bounding box center [514, 341] width 117 height 24
click at [523, 341] on input "E" at bounding box center [519, 345] width 8 height 8
radio input "true"
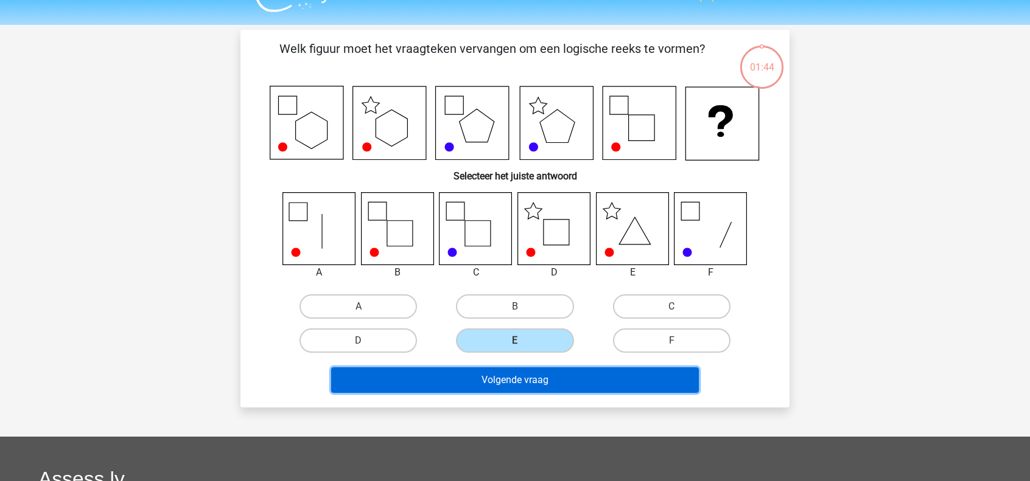
click at [546, 377] on button "Volgende vraag" at bounding box center [515, 381] width 368 height 26
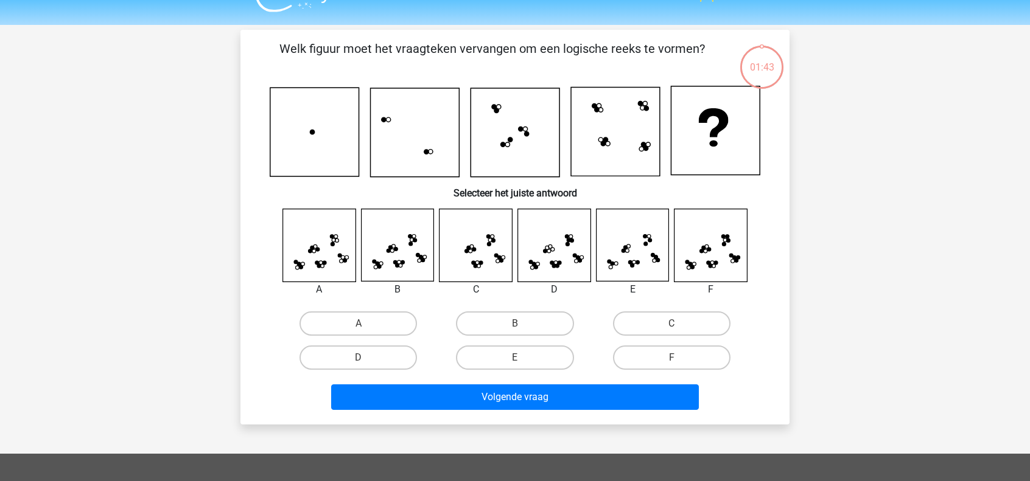
scroll to position [56, 0]
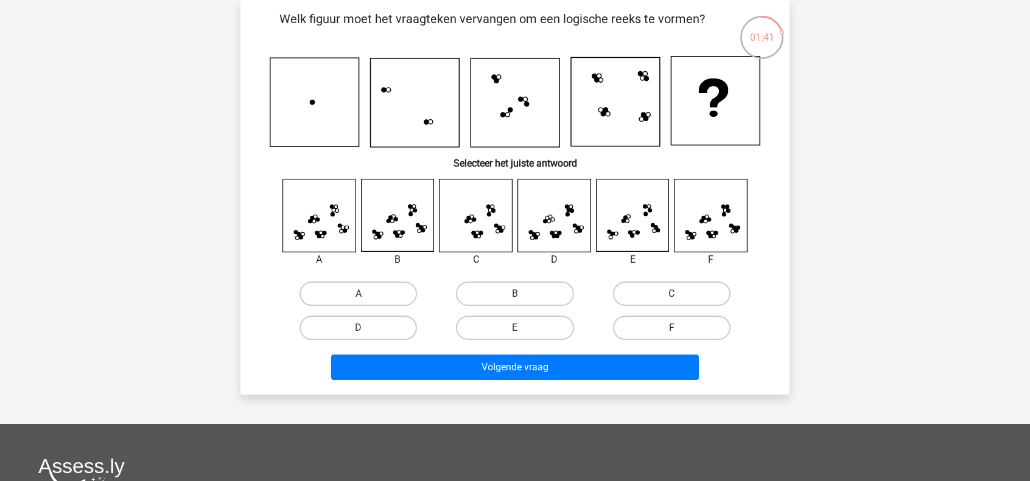
click at [654, 321] on label "F" at bounding box center [671, 328] width 117 height 24
click at [671, 328] on input "F" at bounding box center [675, 332] width 8 height 8
radio input "true"
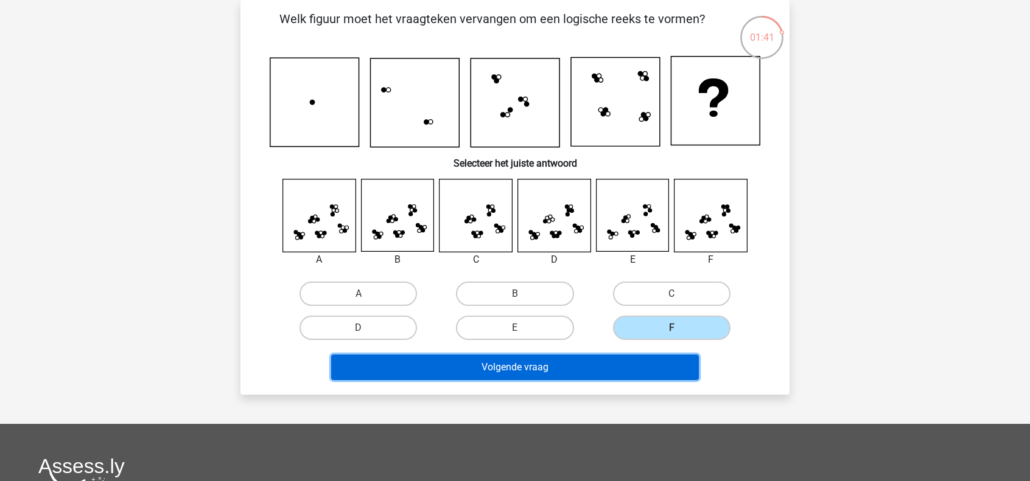
click at [596, 369] on button "Volgende vraag" at bounding box center [515, 368] width 368 height 26
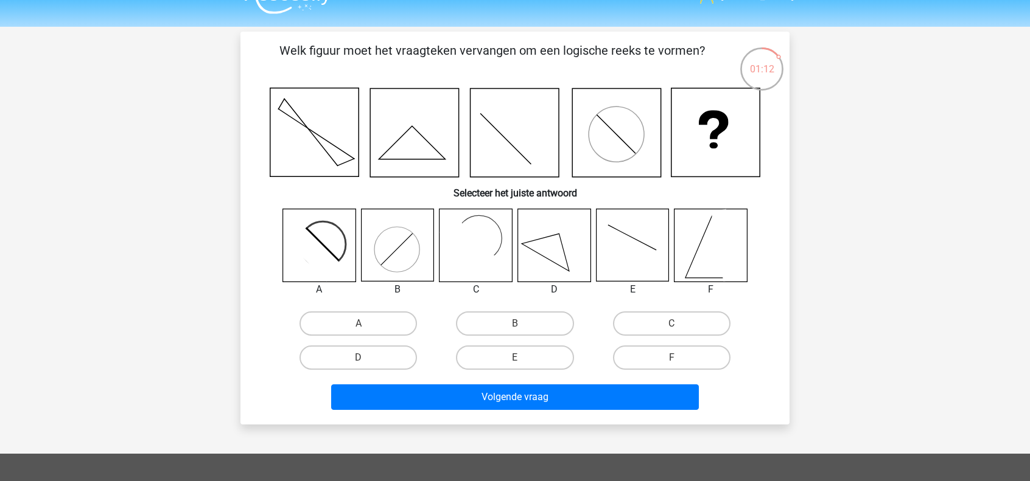
scroll to position [30, 0]
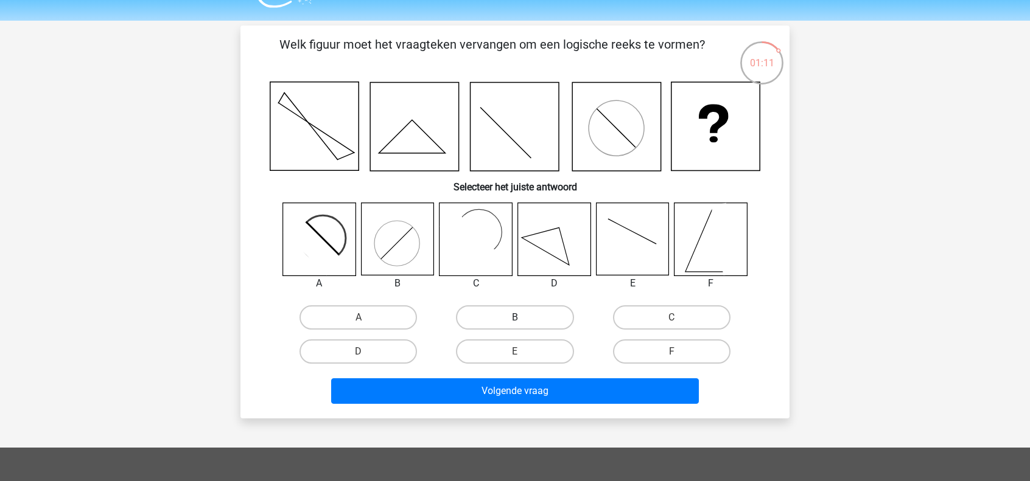
click at [527, 318] on label "B" at bounding box center [514, 317] width 117 height 24
click at [523, 318] on input "B" at bounding box center [519, 322] width 8 height 8
radio input "true"
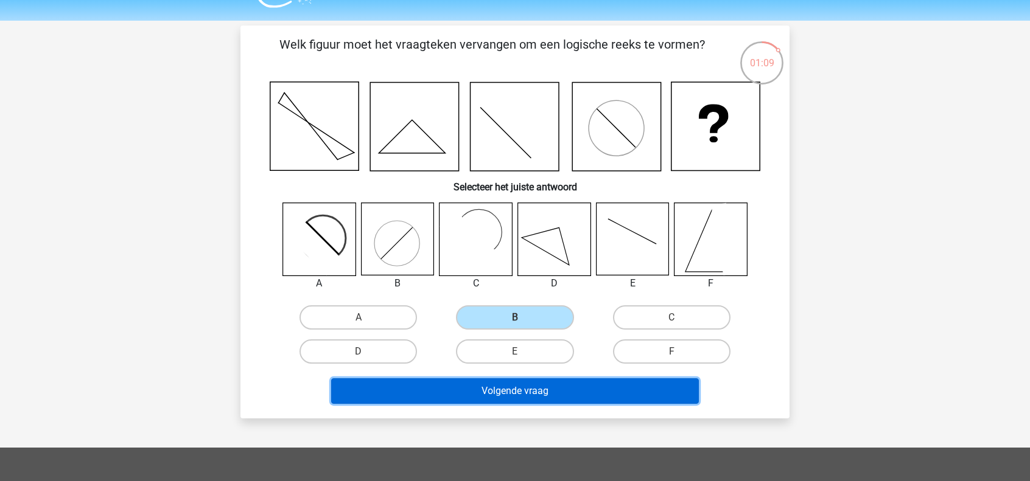
click at [516, 383] on button "Volgende vraag" at bounding box center [515, 392] width 368 height 26
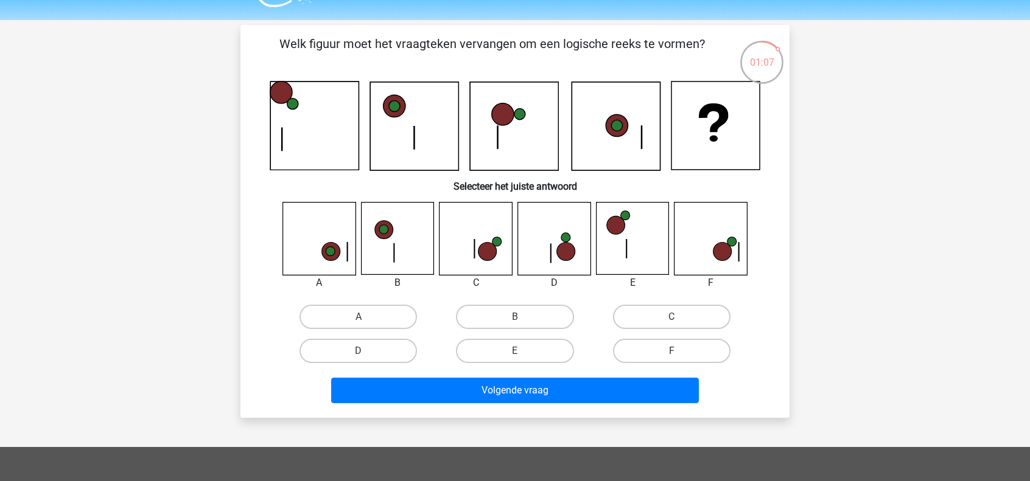
scroll to position [32, 0]
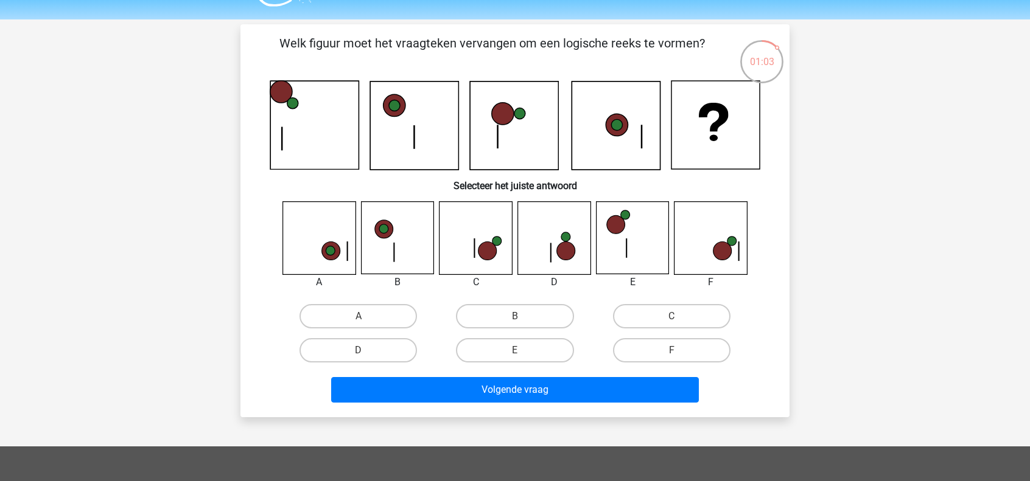
click at [543, 235] on icon at bounding box center [554, 238] width 72 height 72
click at [503, 309] on label "B" at bounding box center [514, 316] width 117 height 24
click at [515, 316] on input "B" at bounding box center [519, 320] width 8 height 8
radio input "true"
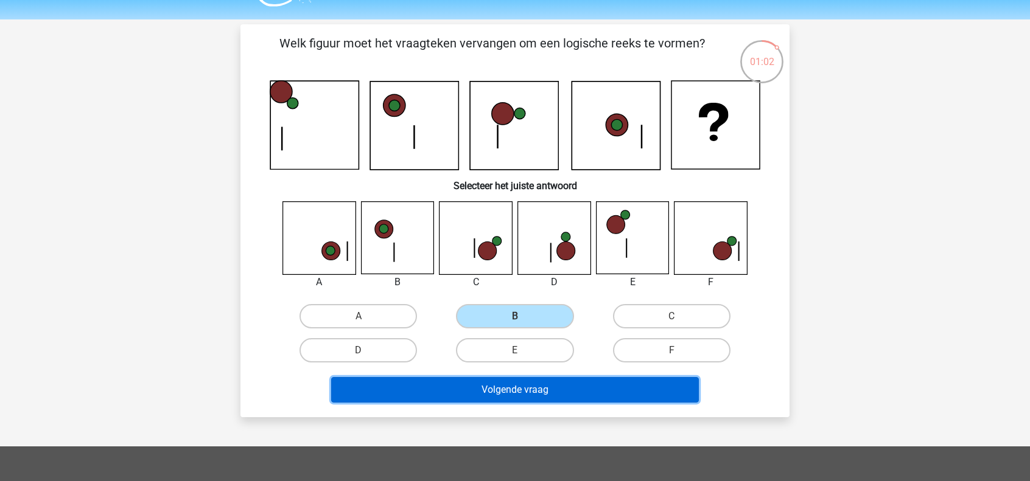
click at [501, 385] on button "Volgende vraag" at bounding box center [515, 390] width 368 height 26
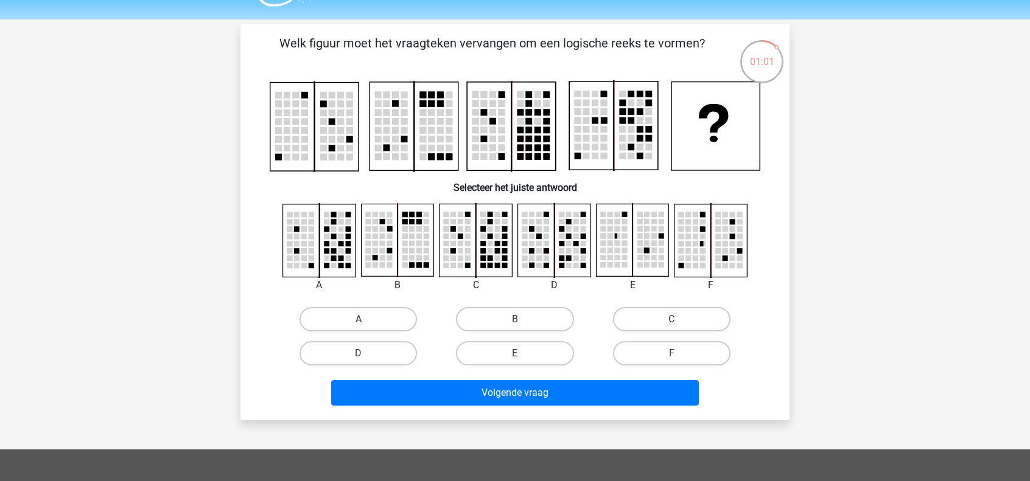
scroll to position [56, 0]
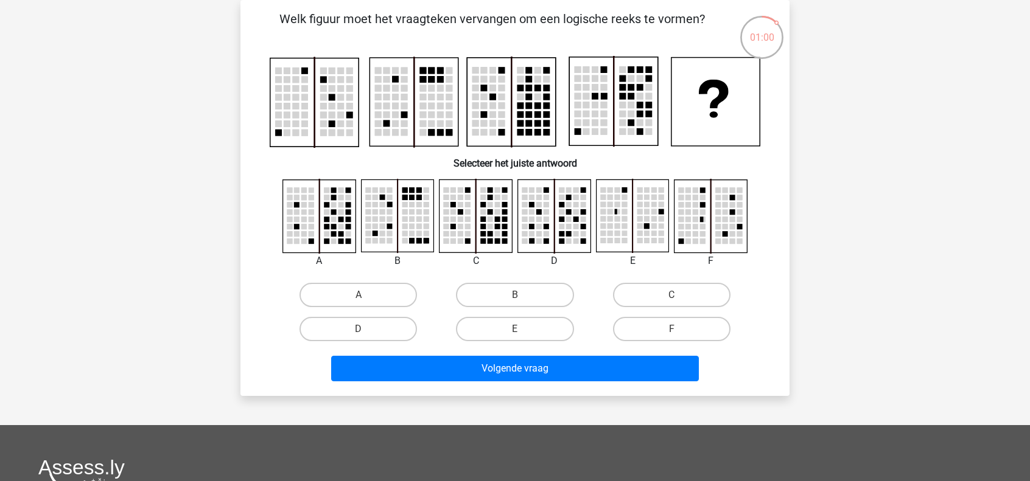
click at [371, 341] on div "D" at bounding box center [358, 329] width 156 height 34
click at [374, 338] on label "D" at bounding box center [357, 329] width 117 height 24
click at [366, 337] on input "D" at bounding box center [362, 333] width 8 height 8
radio input "true"
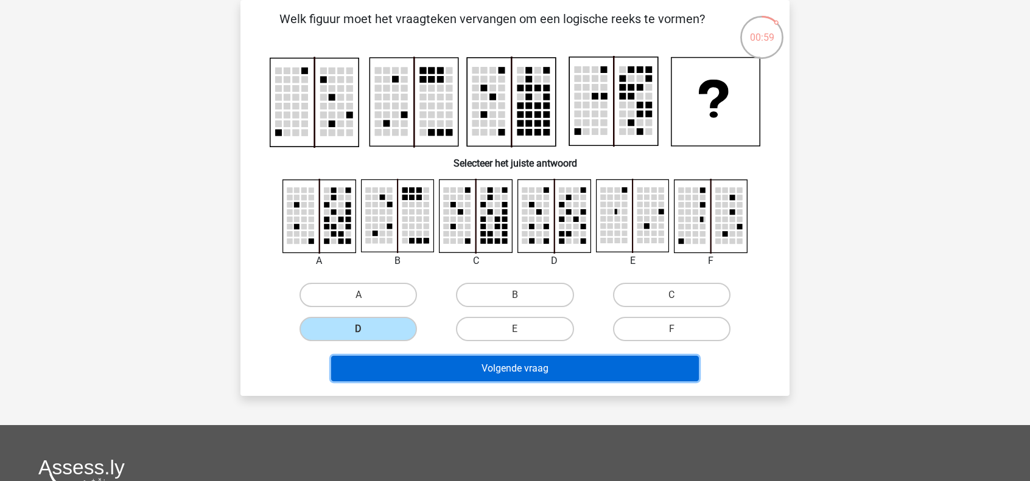
click at [484, 363] on button "Volgende vraag" at bounding box center [515, 369] width 368 height 26
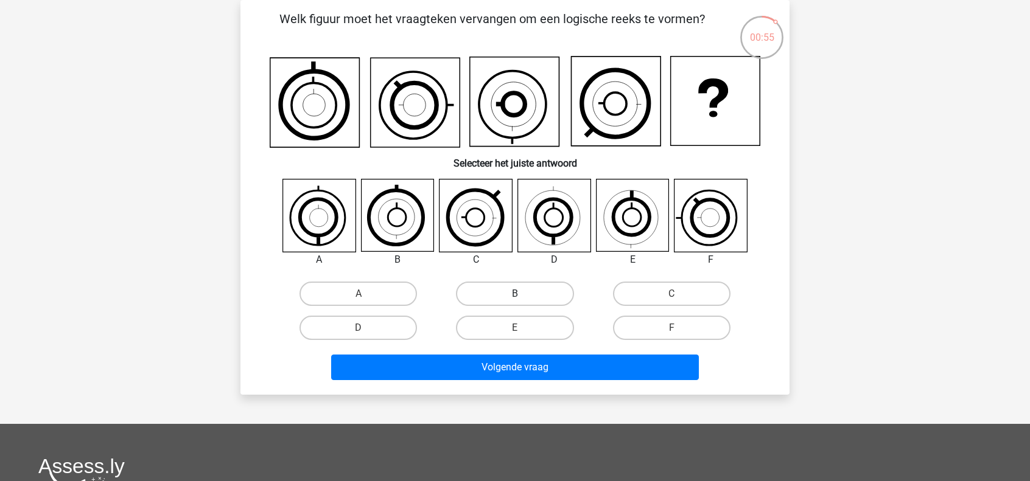
click at [556, 289] on label "B" at bounding box center [514, 294] width 117 height 24
click at [523, 294] on input "B" at bounding box center [519, 298] width 8 height 8
radio input "true"
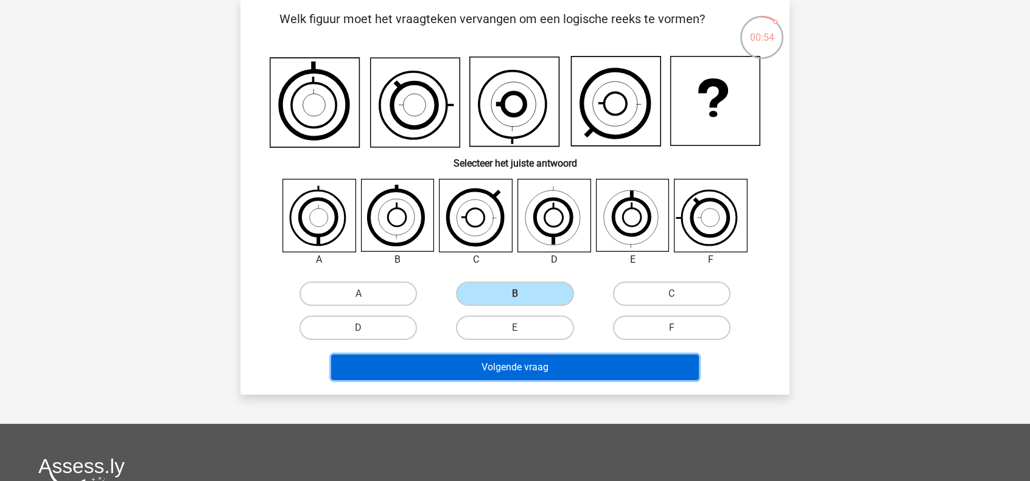
click at [511, 372] on button "Volgende vraag" at bounding box center [515, 368] width 368 height 26
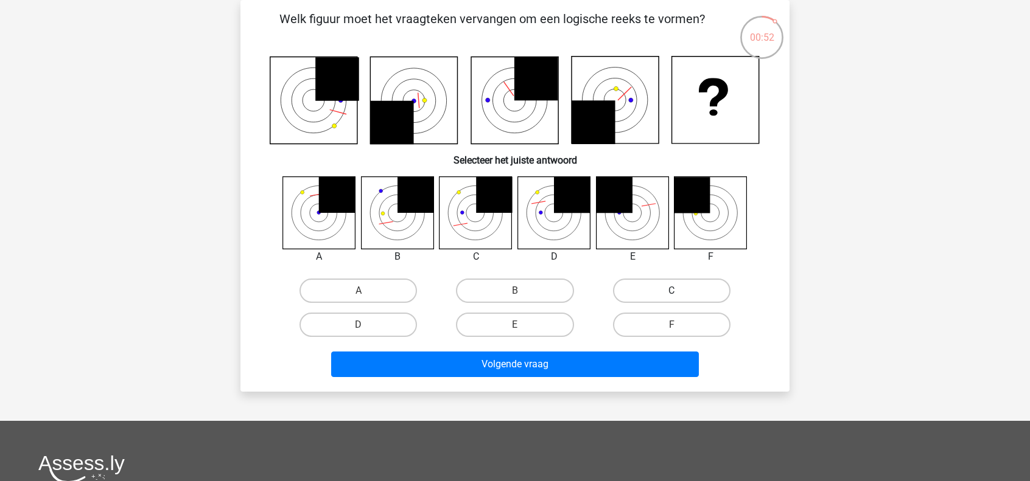
click at [628, 285] on label "C" at bounding box center [671, 291] width 117 height 24
click at [671, 291] on input "C" at bounding box center [675, 295] width 8 height 8
radio input "true"
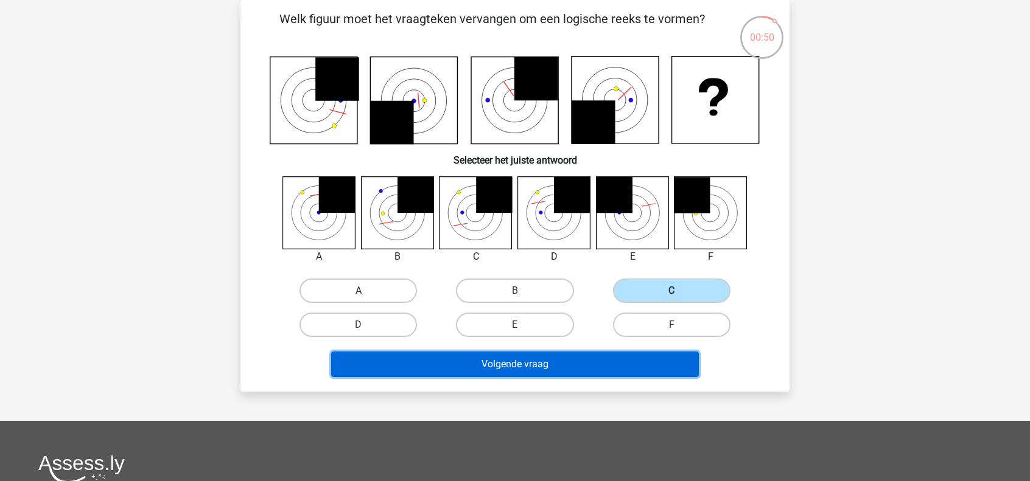
click at [537, 369] on button "Volgende vraag" at bounding box center [515, 365] width 368 height 26
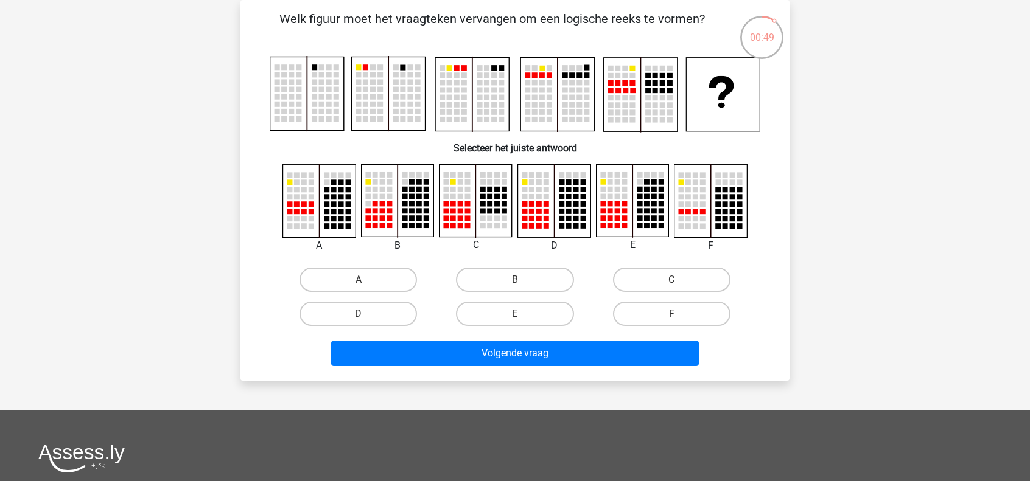
click at [521, 282] on input "B" at bounding box center [519, 284] width 8 height 8
radio input "true"
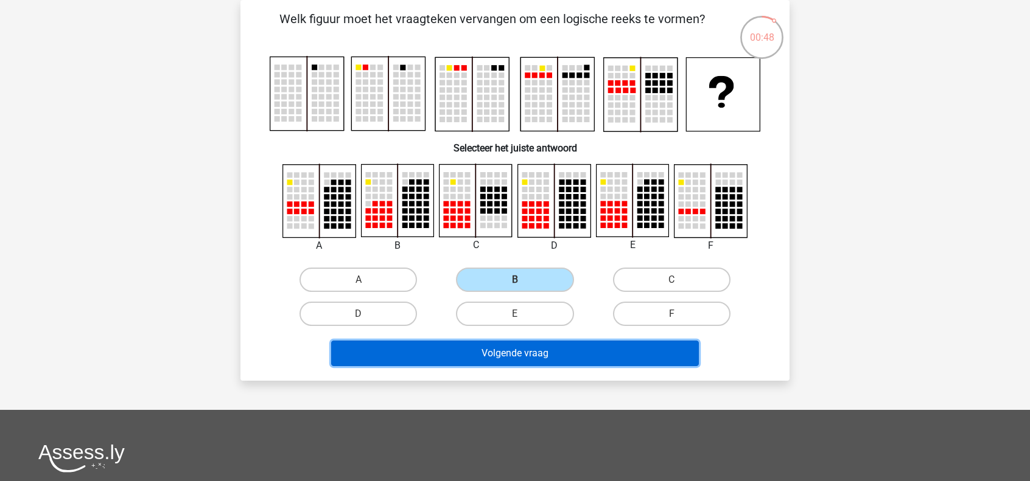
click at [508, 349] on button "Volgende vraag" at bounding box center [515, 354] width 368 height 26
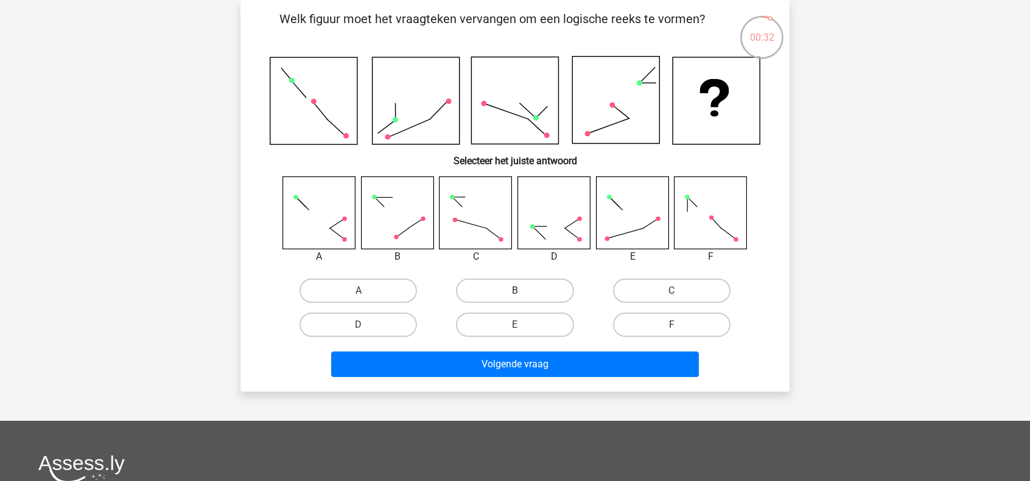
click at [501, 298] on label "B" at bounding box center [514, 291] width 117 height 24
click at [515, 298] on input "B" at bounding box center [519, 295] width 8 height 8
radio input "true"
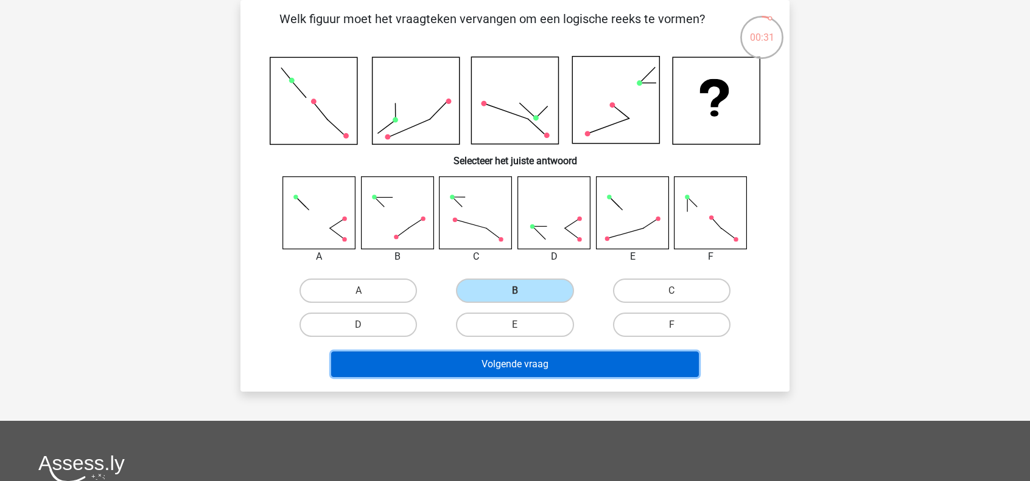
click at [477, 363] on button "Volgende vraag" at bounding box center [515, 365] width 368 height 26
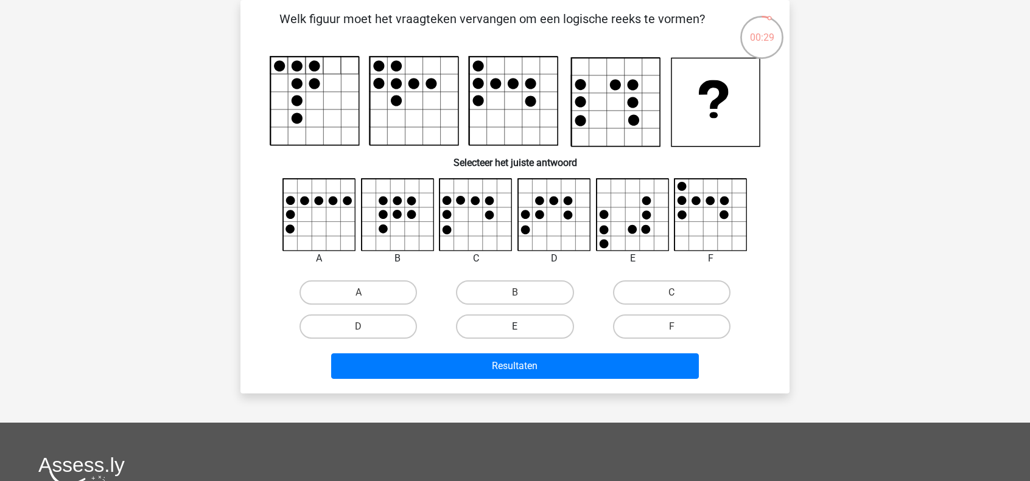
click at [507, 323] on label "E" at bounding box center [514, 327] width 117 height 24
click at [515, 327] on input "E" at bounding box center [519, 331] width 8 height 8
radio input "true"
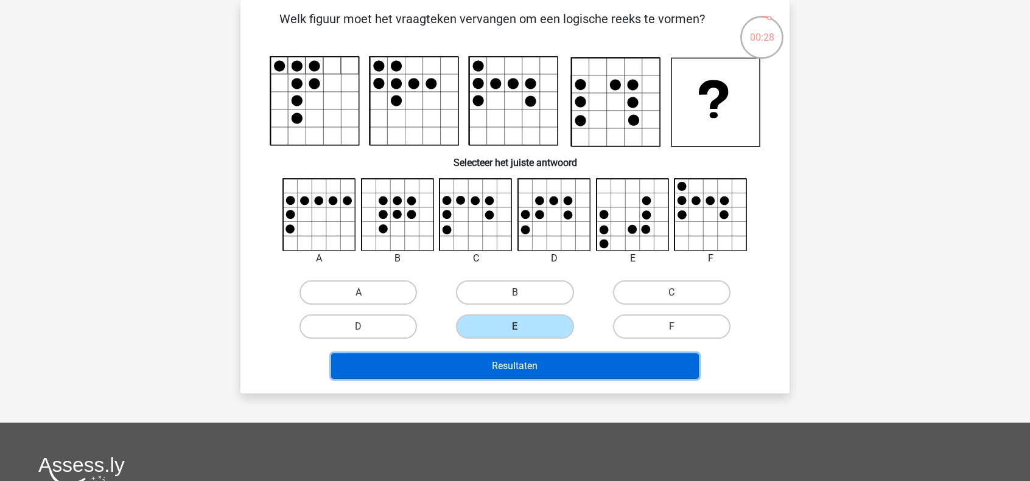
click at [490, 363] on button "Resultaten" at bounding box center [515, 367] width 368 height 26
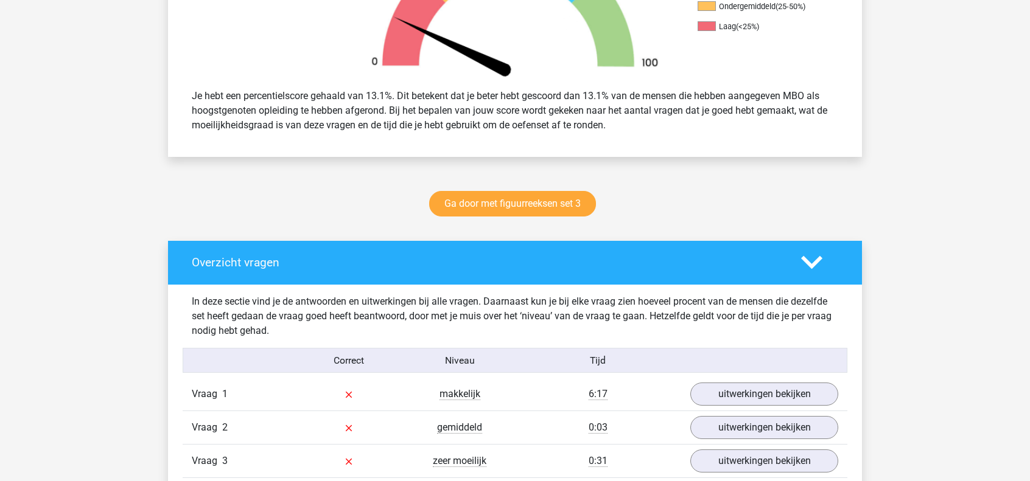
scroll to position [456, 0]
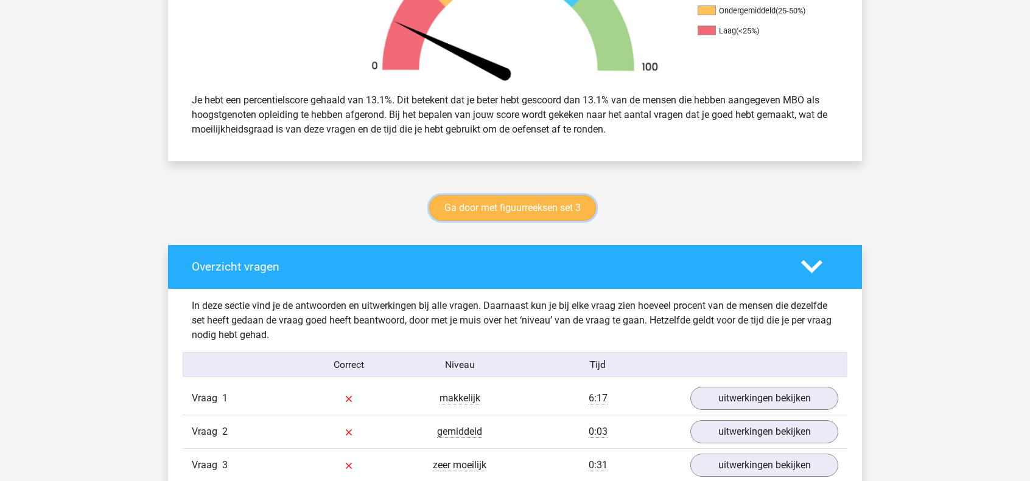
click at [575, 211] on link "Ga door met figuurreeksen set 3" at bounding box center [512, 208] width 167 height 26
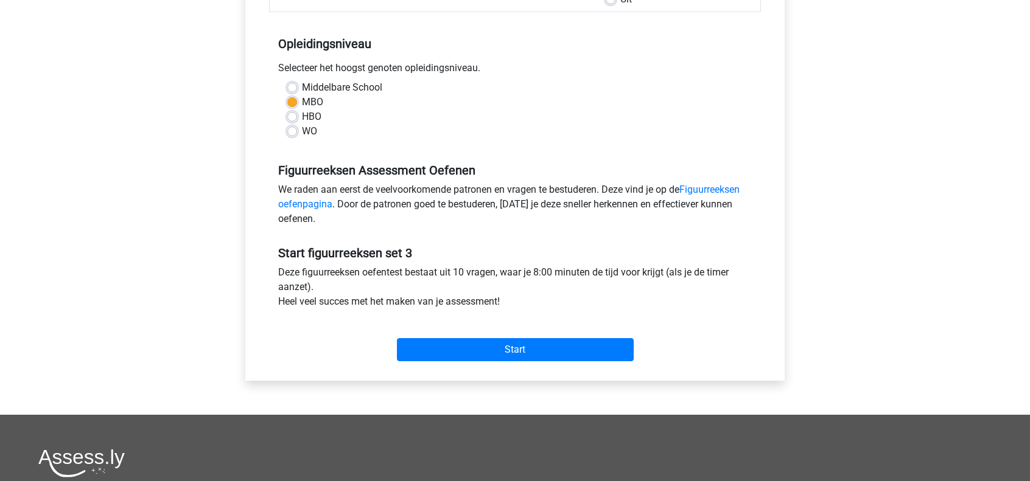
scroll to position [226, 0]
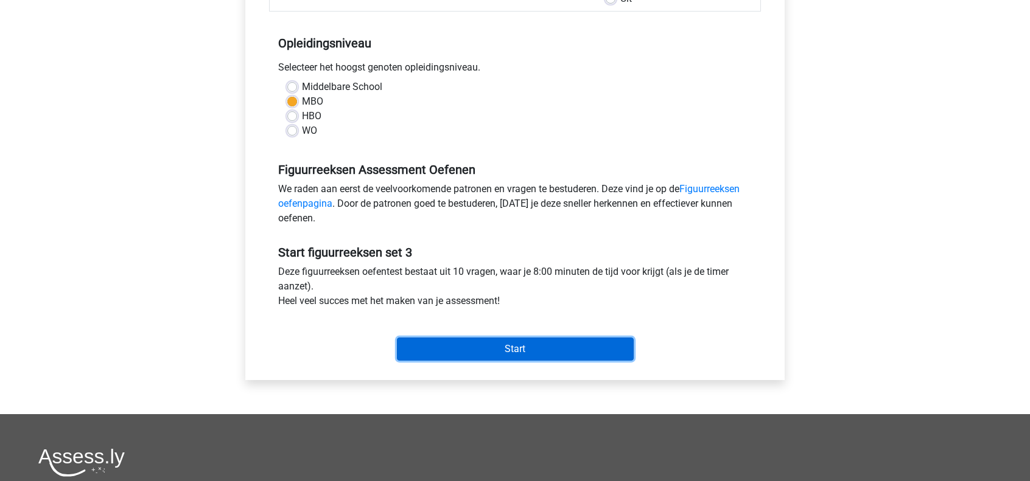
click at [473, 340] on input "Start" at bounding box center [515, 349] width 237 height 23
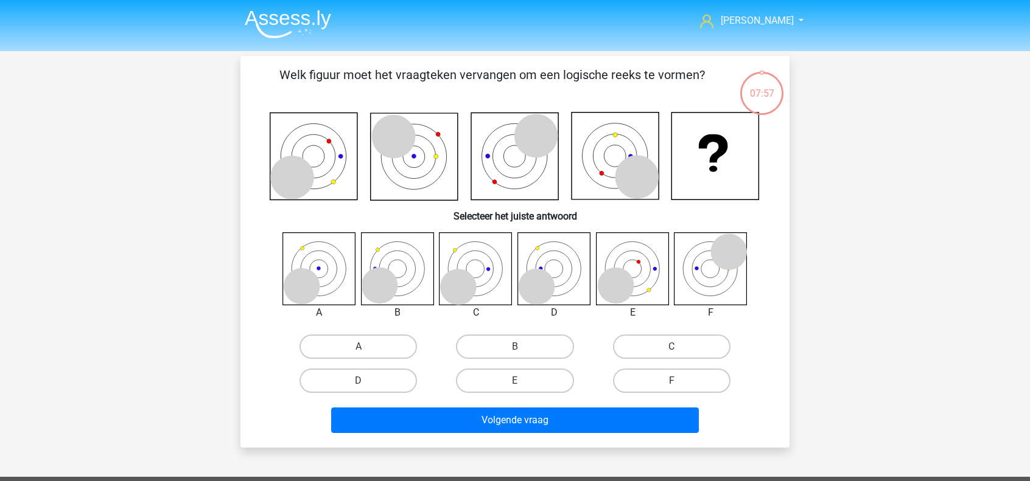
click at [321, 26] on img at bounding box center [288, 24] width 86 height 29
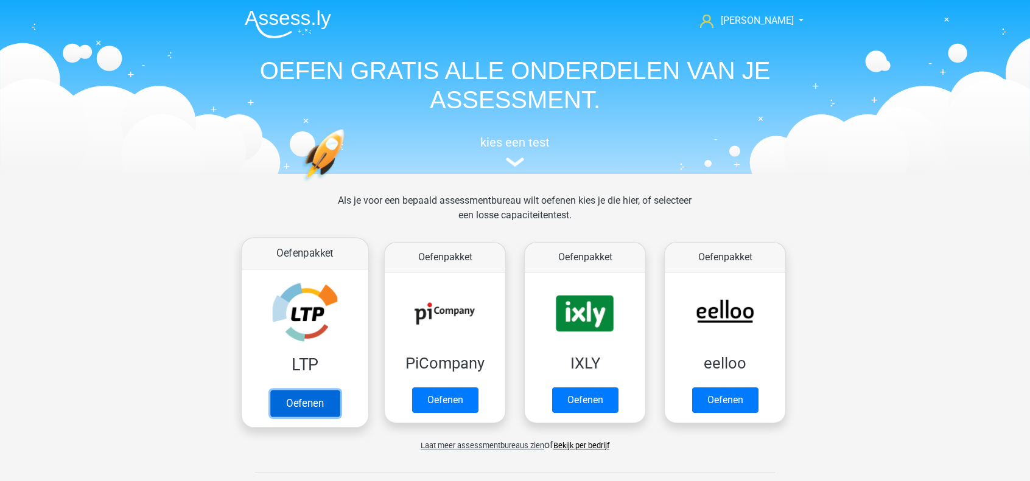
click at [316, 396] on link "Oefenen" at bounding box center [304, 403] width 69 height 27
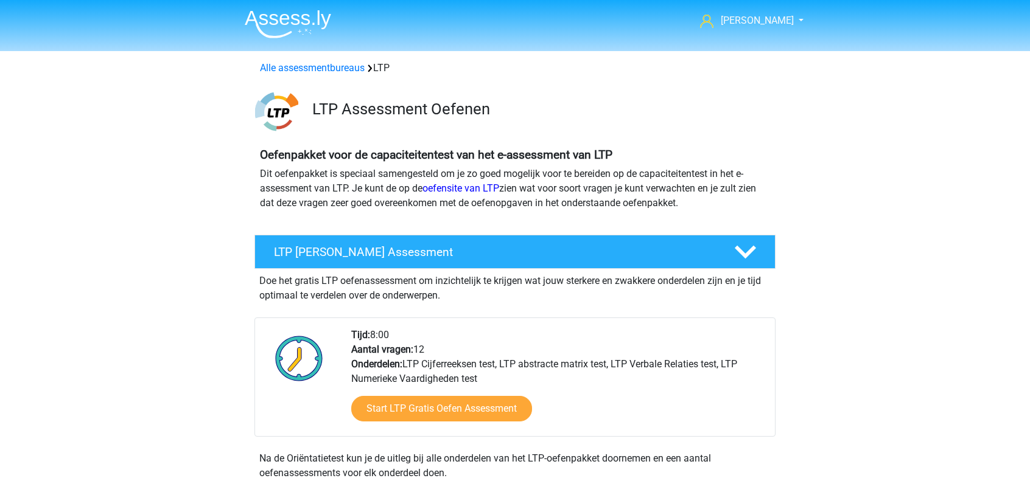
click at [287, 32] on img at bounding box center [288, 24] width 86 height 29
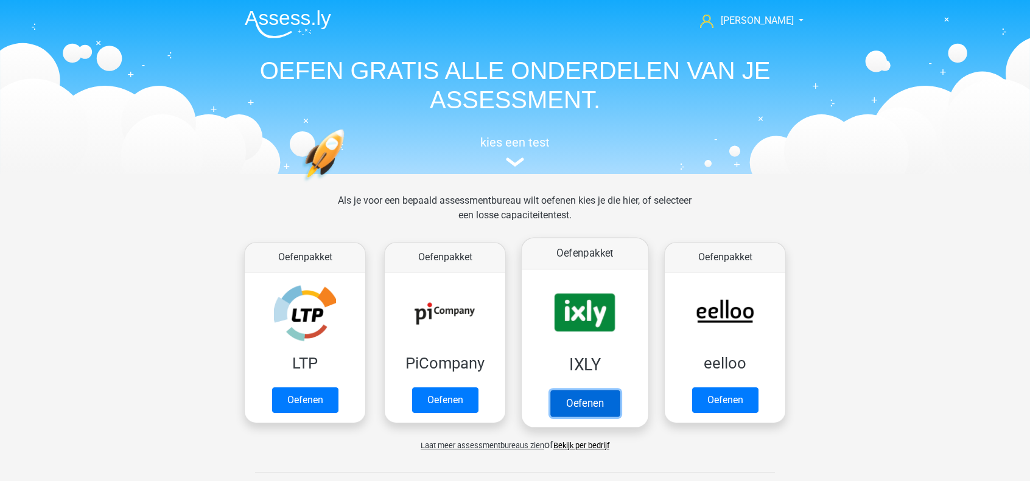
click at [588, 390] on link "Oefenen" at bounding box center [584, 403] width 69 height 27
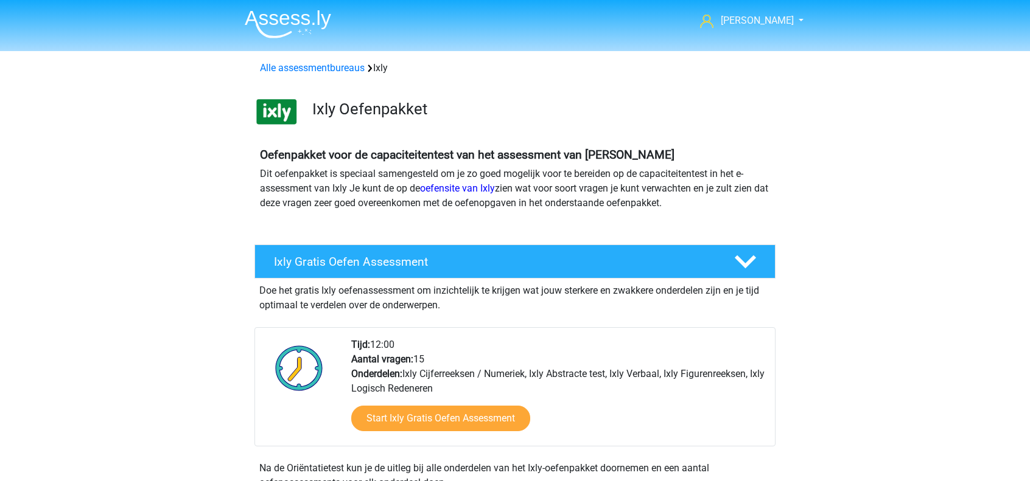
click at [312, 17] on img at bounding box center [288, 24] width 86 height 29
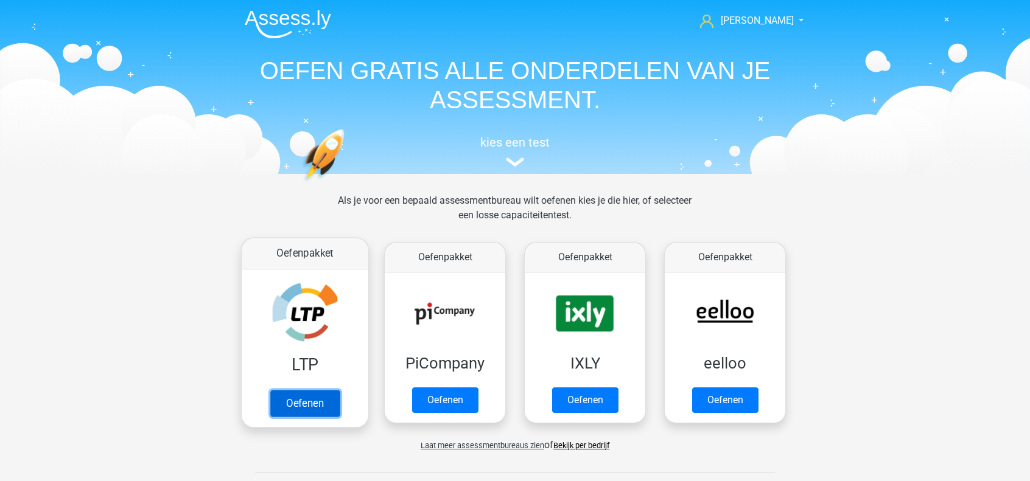
click at [333, 390] on link "Oefenen" at bounding box center [304, 403] width 69 height 27
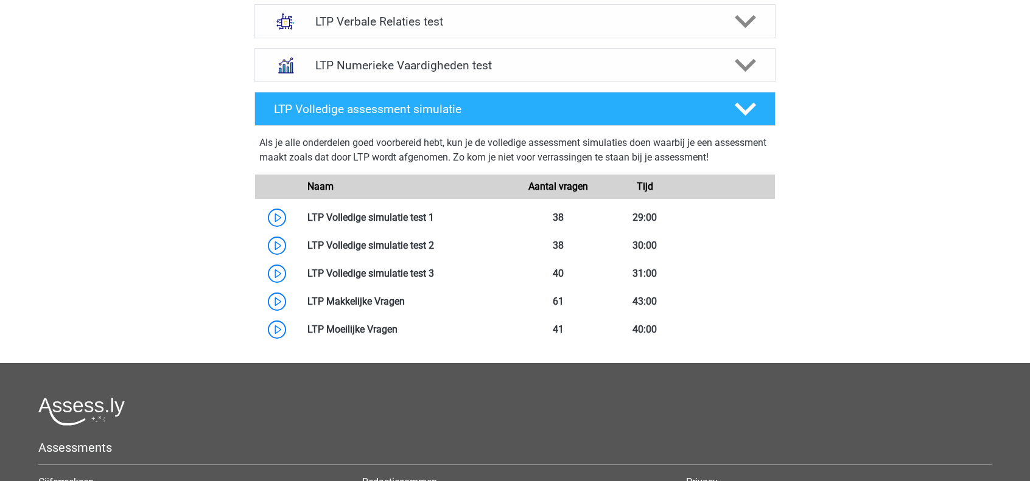
scroll to position [616, 0]
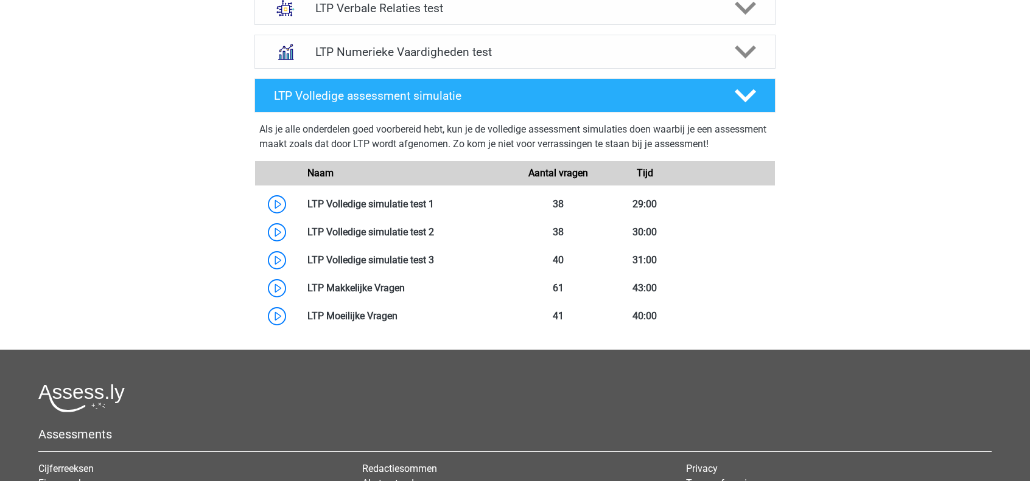
drag, startPoint x: 982, startPoint y: 317, endPoint x: 967, endPoint y: 386, distance: 71.0
click at [967, 386] on div "kenneth kenny_schouten@live.nl Nederlands" at bounding box center [515, 27] width 1030 height 1287
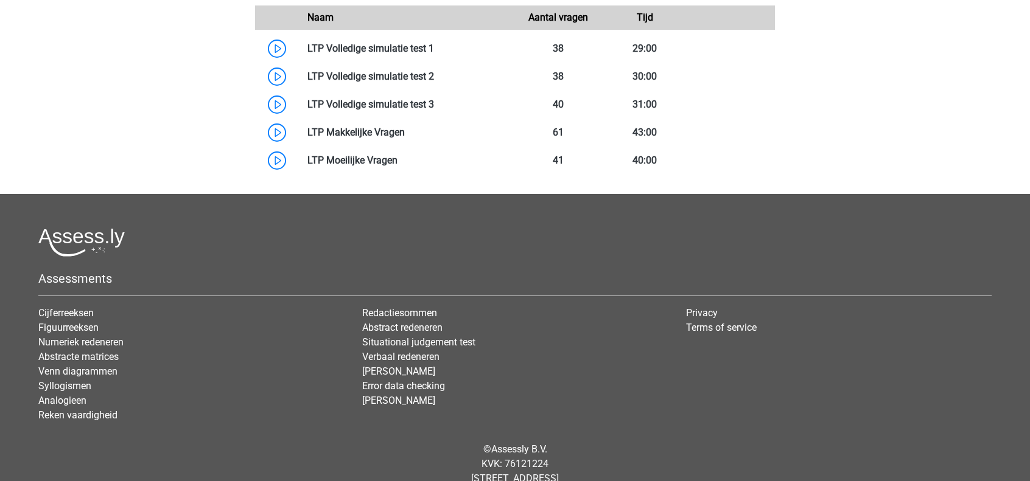
scroll to position [775, 0]
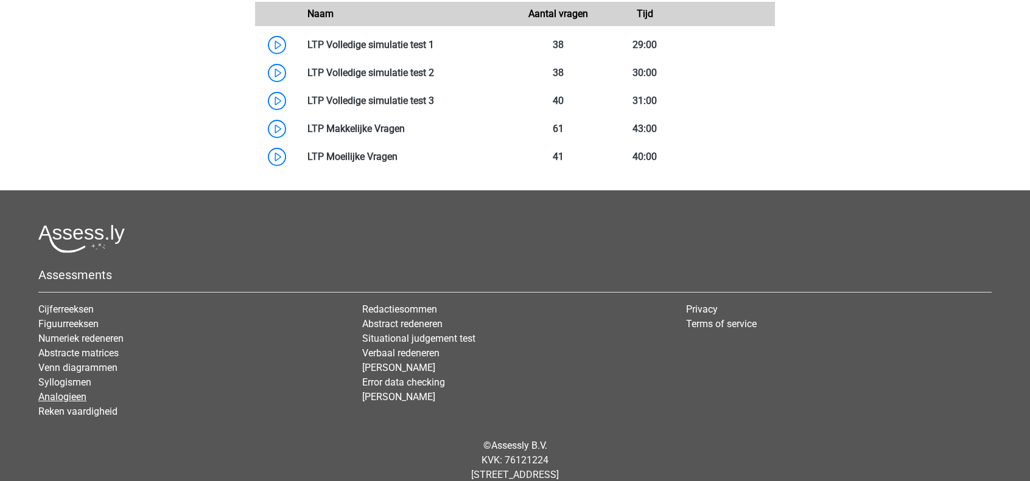
click at [74, 399] on link "Analogieen" at bounding box center [62, 397] width 48 height 12
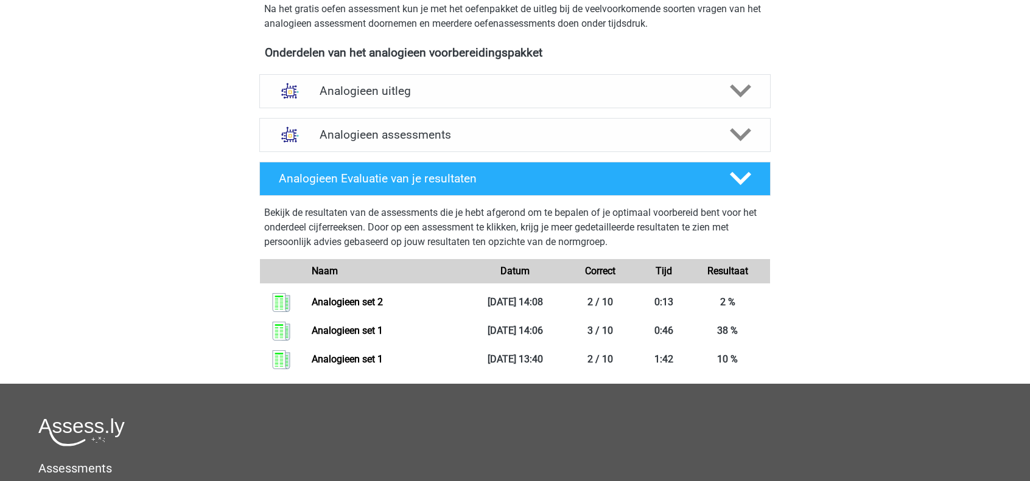
scroll to position [391, 0]
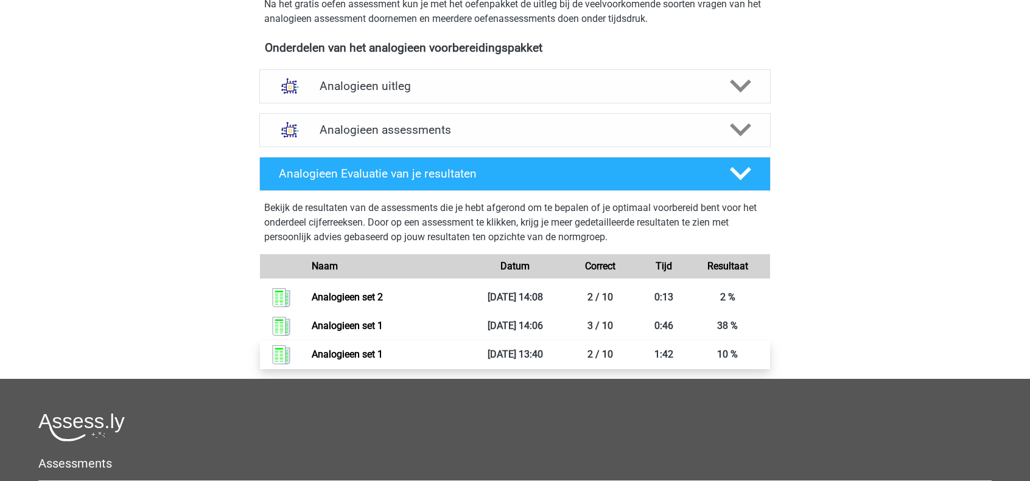
click at [379, 355] on link "Analogieen set 1" at bounding box center [347, 355] width 71 height 12
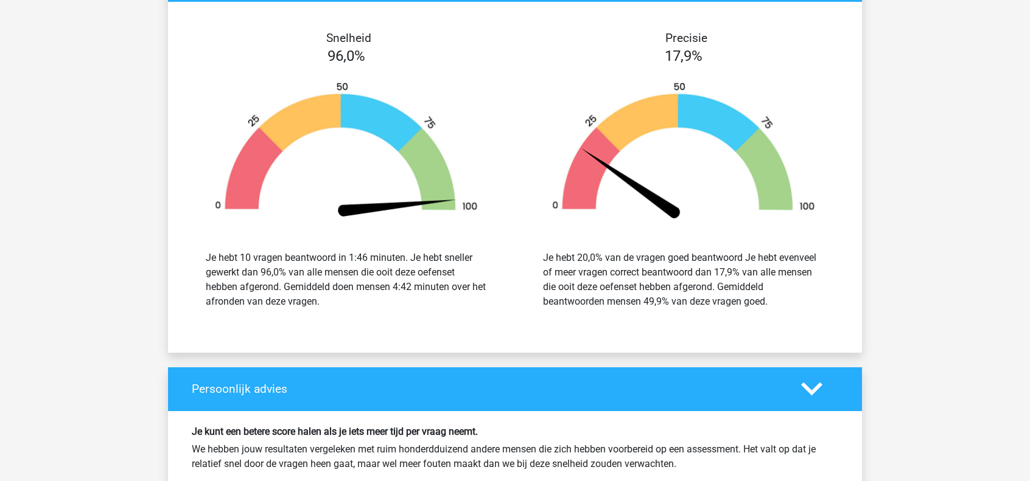
scroll to position [1101, 0]
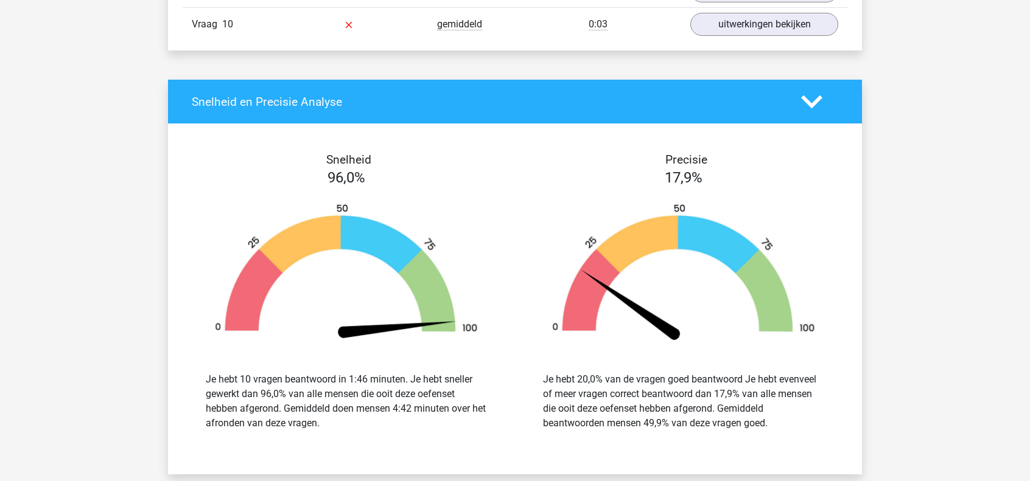
click at [1011, 263] on div "kenneth kenny_schouten@live.nl" at bounding box center [515, 15] width 1030 height 2232
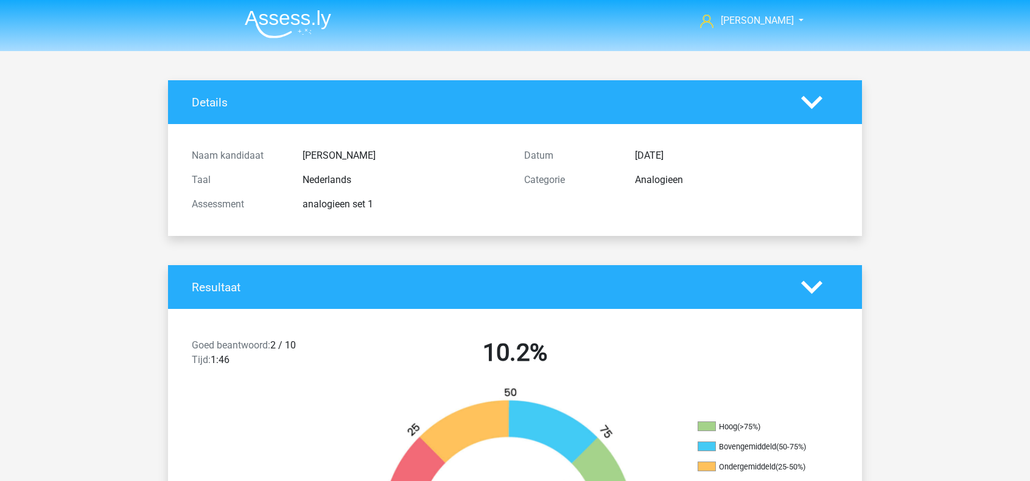
click at [281, 17] on img at bounding box center [288, 24] width 86 height 29
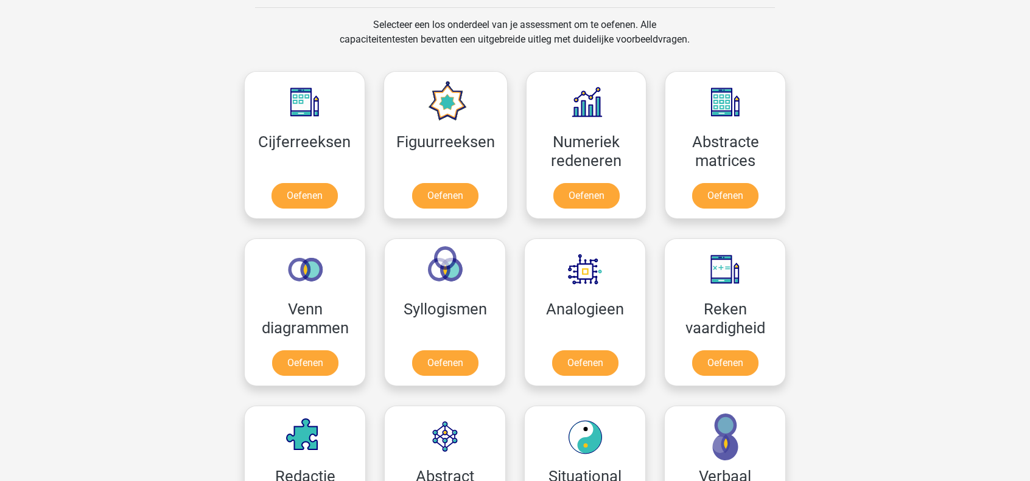
scroll to position [498, 0]
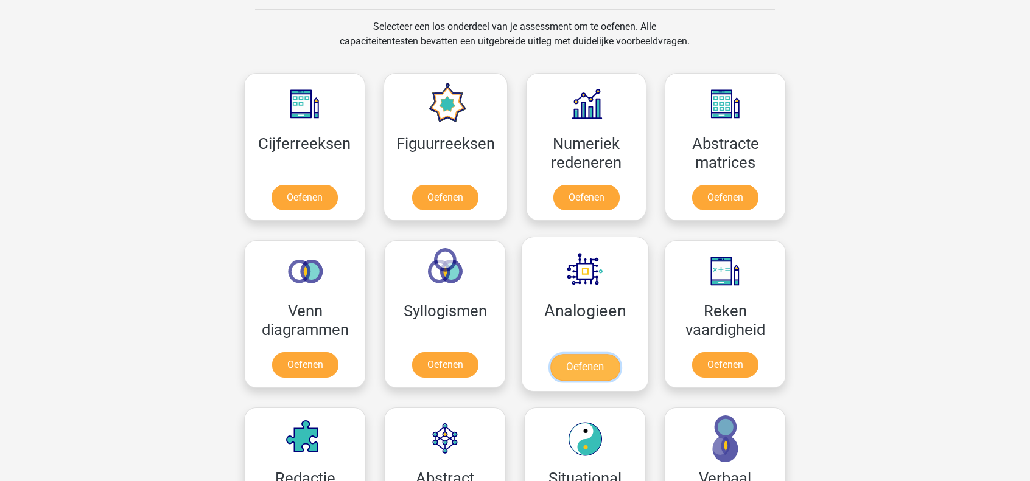
click at [613, 354] on link "Oefenen" at bounding box center [584, 367] width 69 height 27
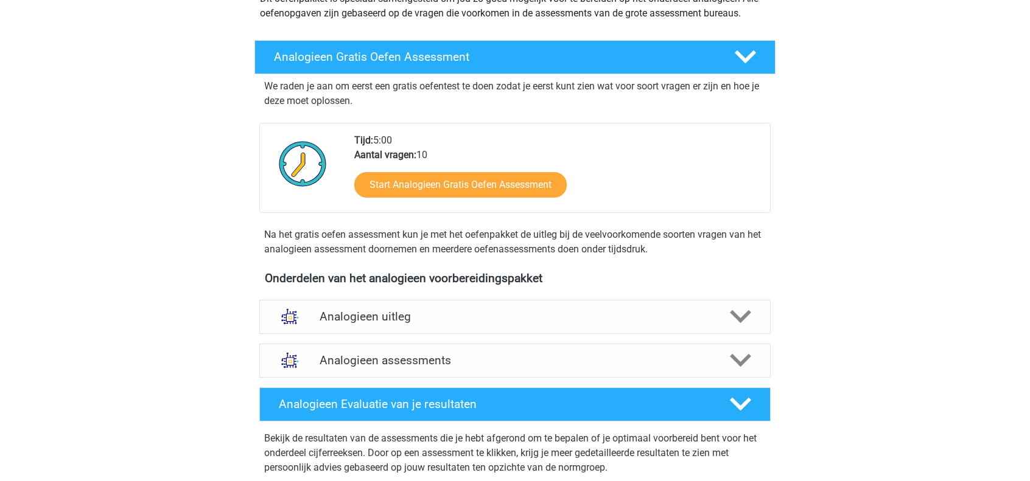
scroll to position [201, 0]
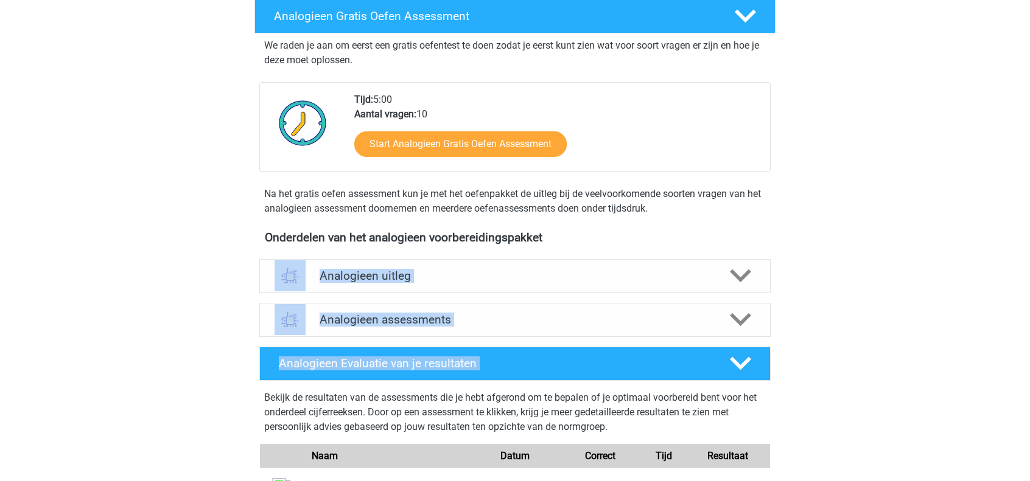
drag, startPoint x: 1023, startPoint y: 241, endPoint x: 1010, endPoint y: 345, distance: 104.8
click at [1010, 345] on div "kenneth kenny_schouten@live.nl Nederlands English" at bounding box center [515, 345] width 1030 height 1092
click at [968, 266] on div "kenneth kenny_schouten@live.nl Nederlands English" at bounding box center [515, 345] width 1030 height 1092
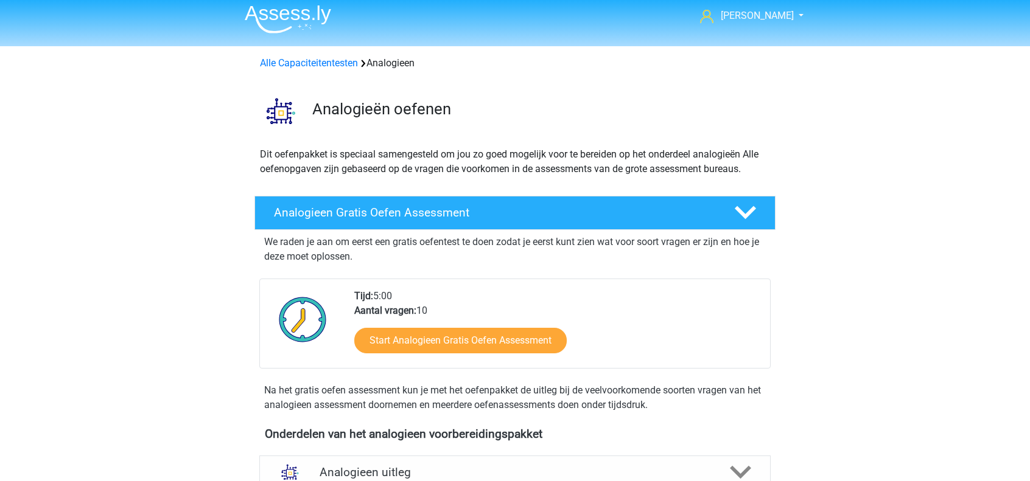
scroll to position [0, 0]
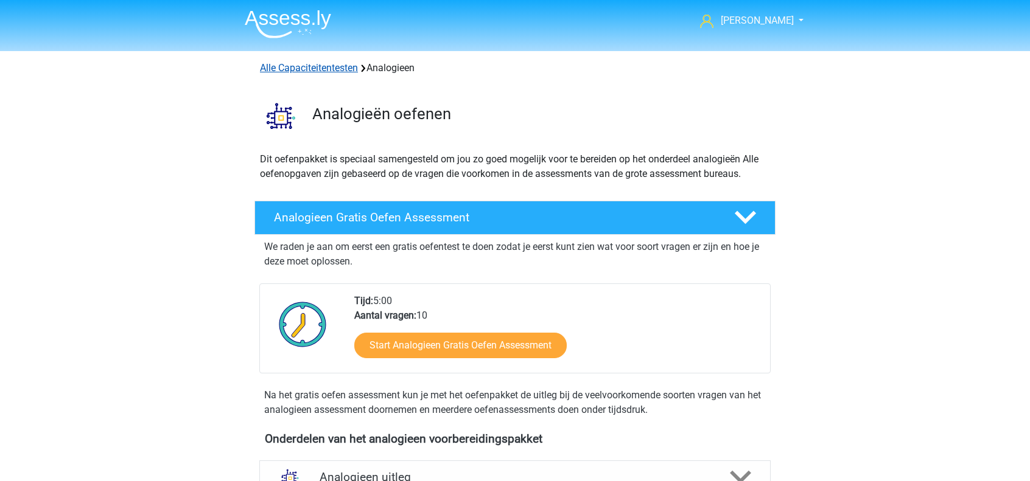
click at [341, 69] on link "Alle Capaciteitentesten" at bounding box center [309, 68] width 98 height 12
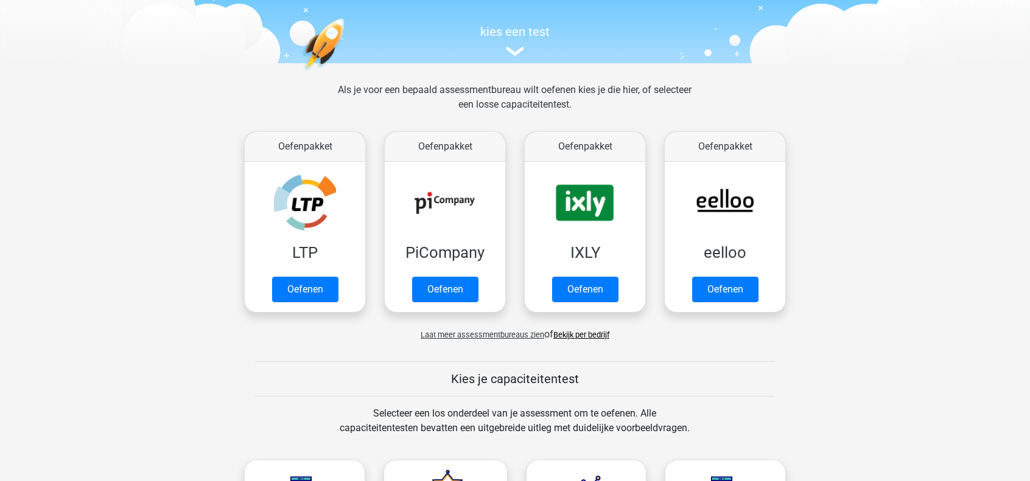
scroll to position [109, 0]
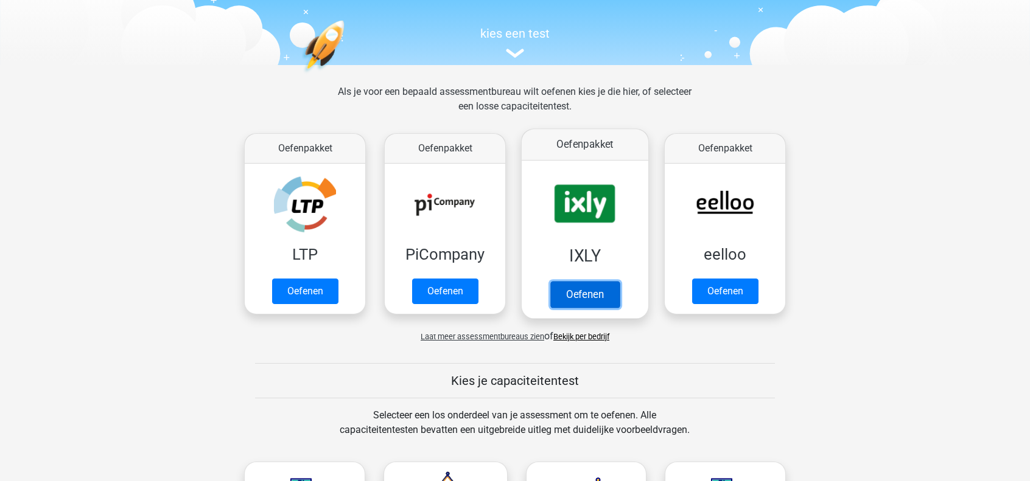
click at [556, 307] on link "Oefenen" at bounding box center [584, 294] width 69 height 27
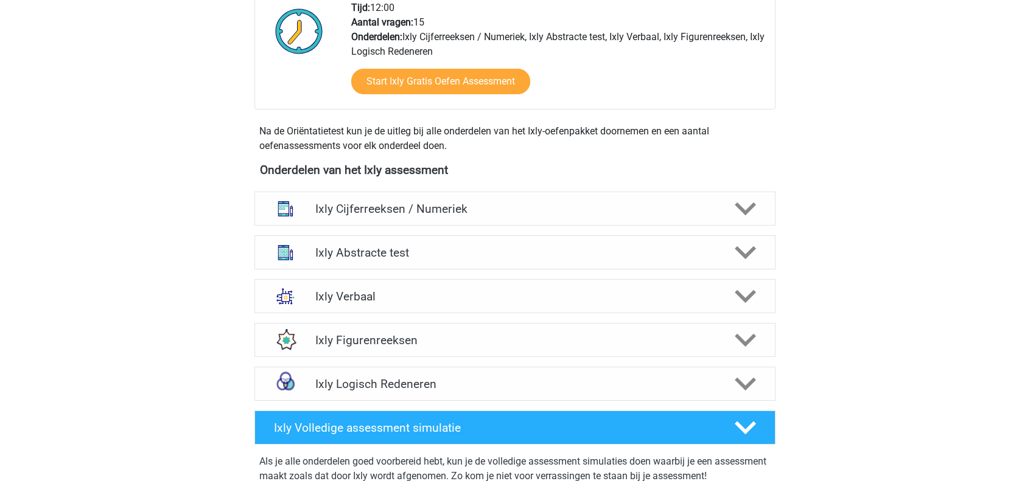
scroll to position [385, 0]
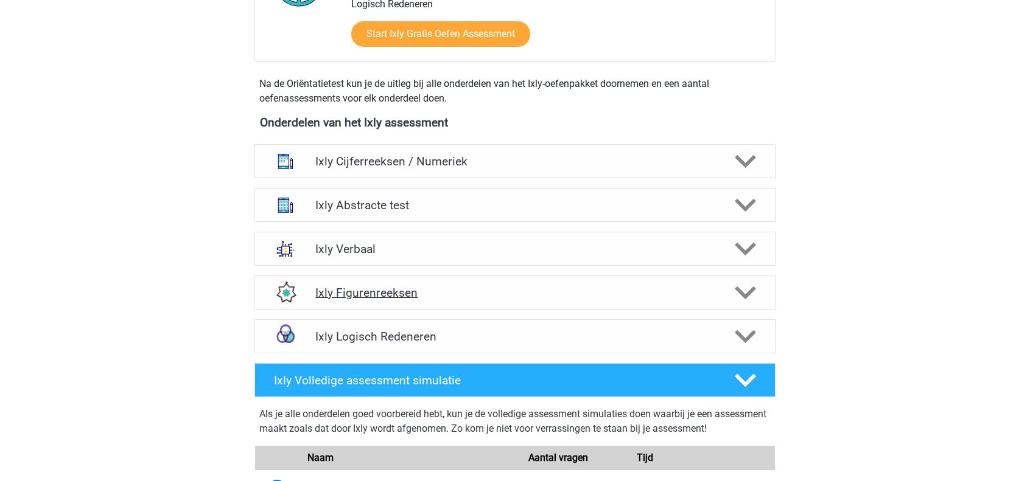
click at [742, 293] on polygon at bounding box center [745, 293] width 21 height 13
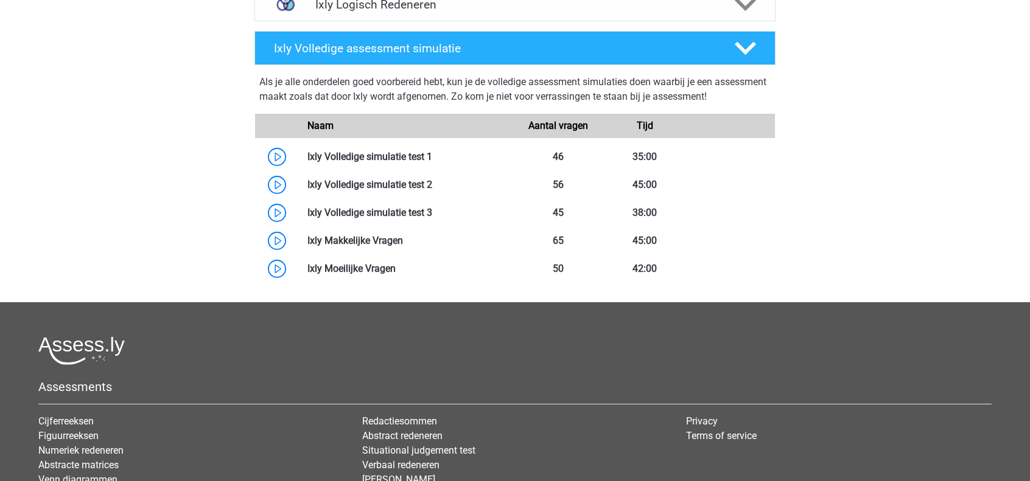
scroll to position [1379, 0]
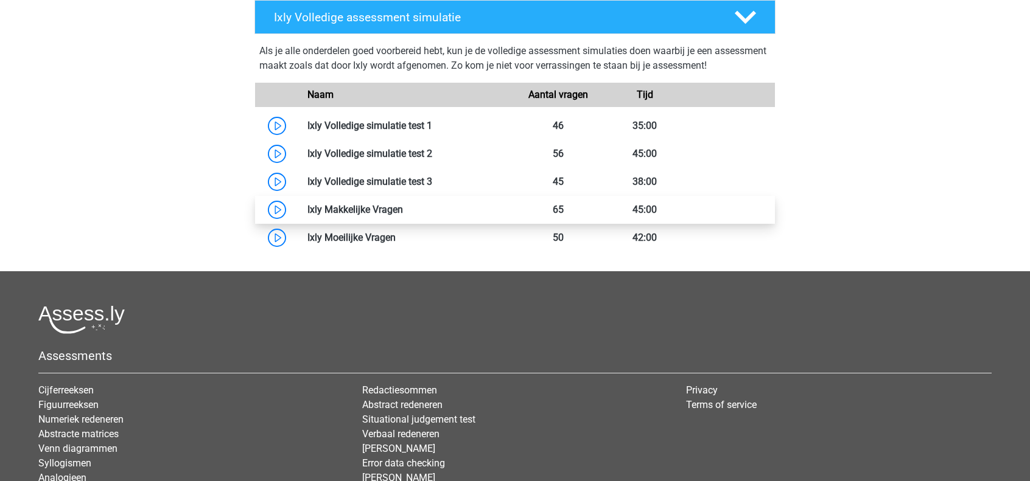
click at [403, 209] on link at bounding box center [403, 210] width 0 height 12
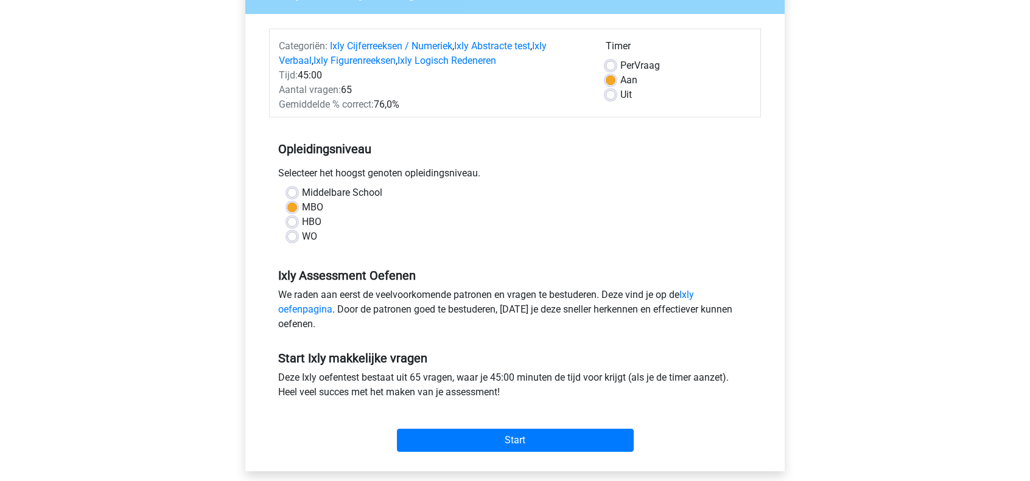
scroll to position [123, 0]
